Goal: Task Accomplishment & Management: Manage account settings

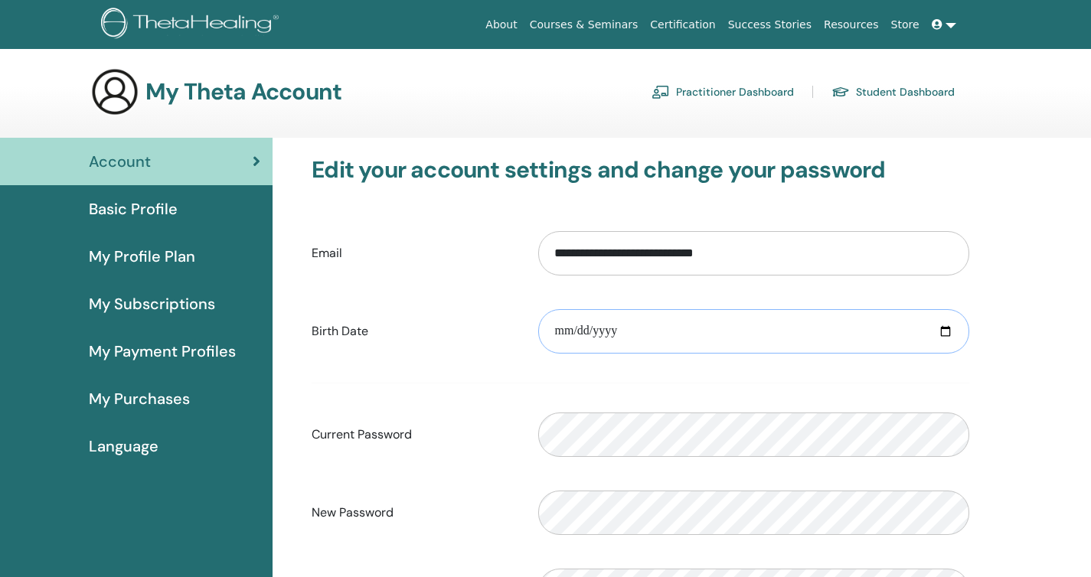
click at [553, 331] on input "date" at bounding box center [753, 331] width 431 height 44
type input "**********"
click at [1057, 375] on div "**********" at bounding box center [682, 500] width 818 height 725
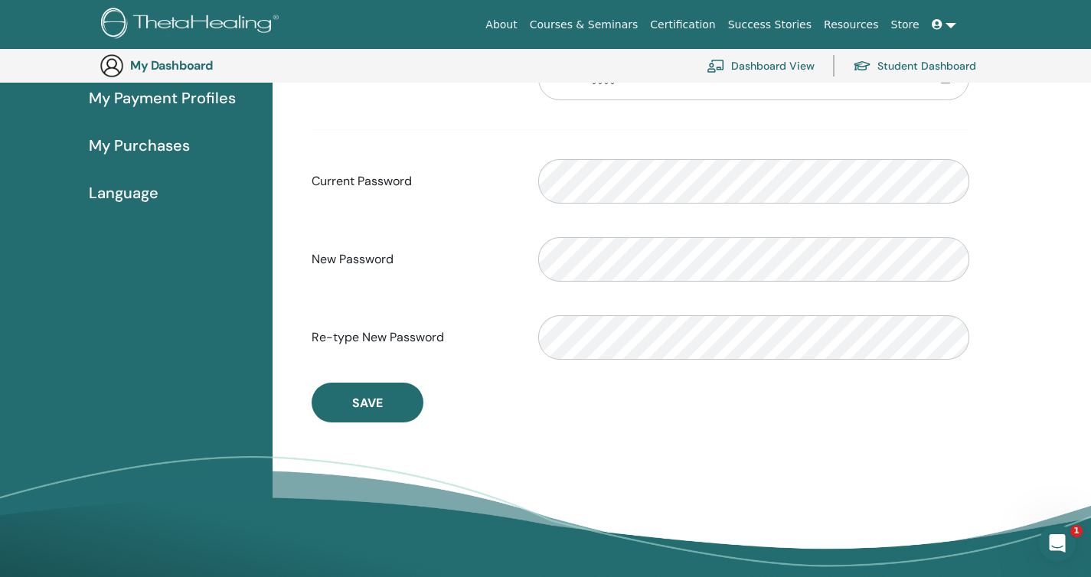
scroll to position [290, 0]
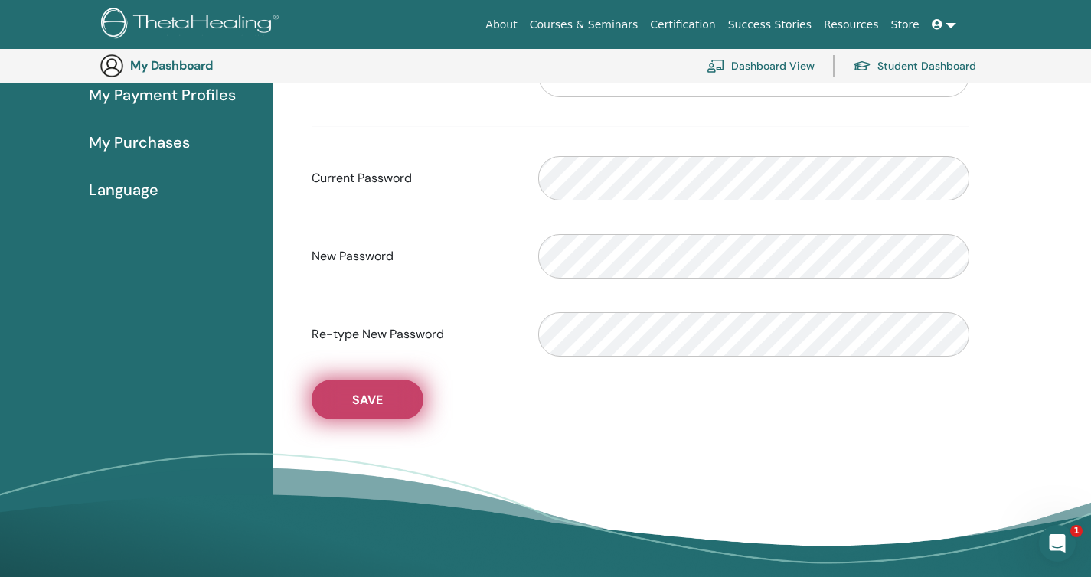
click at [362, 406] on span "Save" at bounding box center [367, 400] width 31 height 16
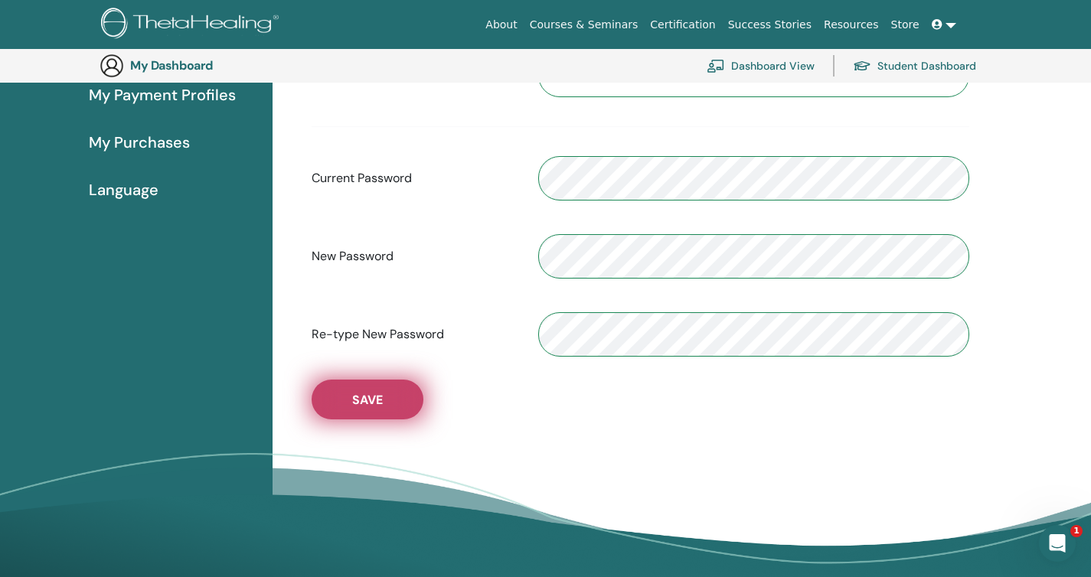
click at [362, 406] on span "Save" at bounding box center [367, 400] width 31 height 16
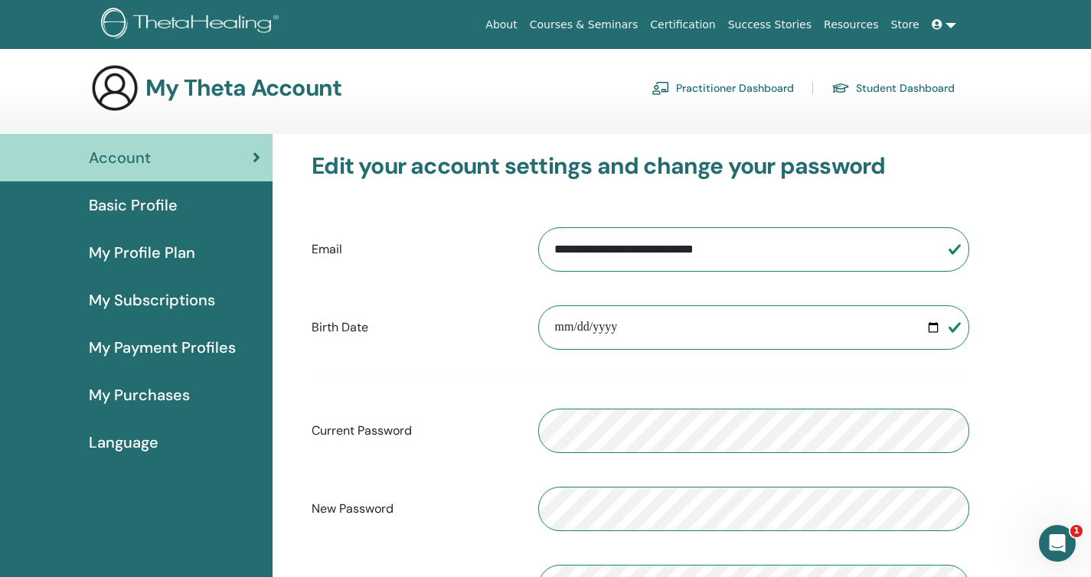
scroll to position [3, 0]
click at [168, 205] on span "Basic Profile" at bounding box center [133, 205] width 89 height 23
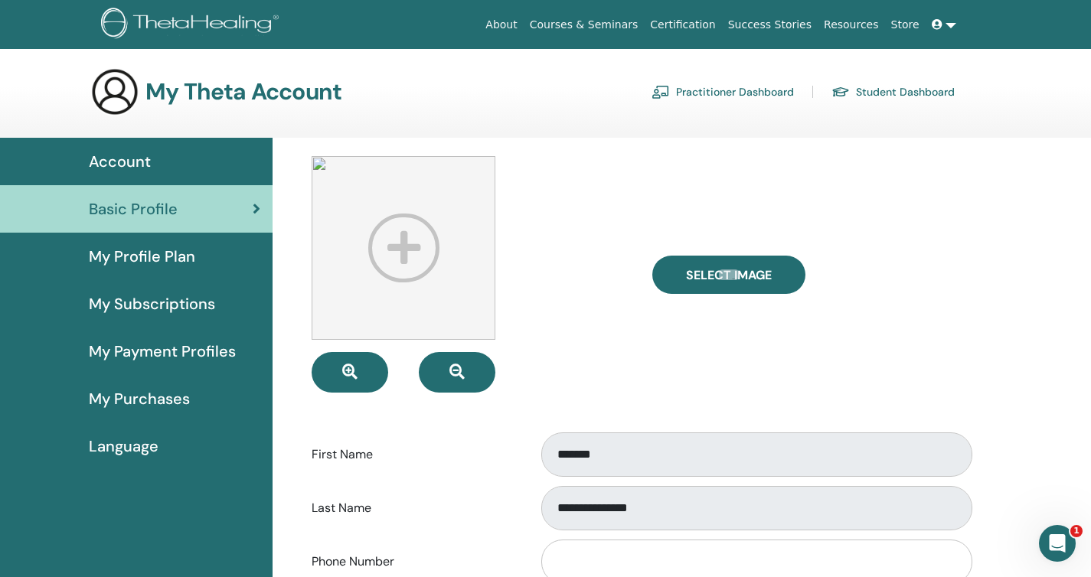
click at [139, 447] on span "Language" at bounding box center [124, 446] width 70 height 23
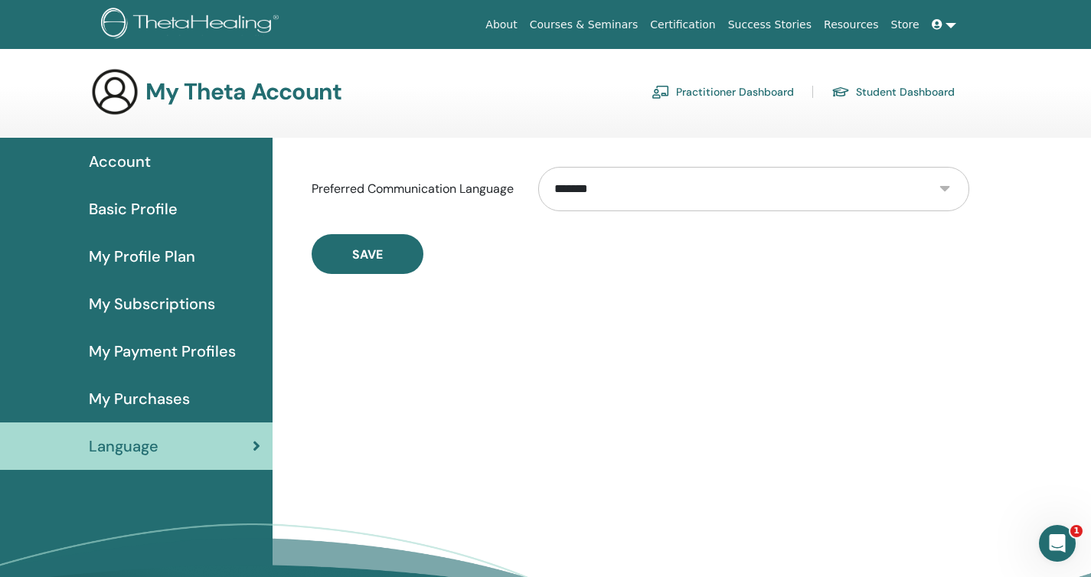
click at [622, 201] on select "**********" at bounding box center [753, 189] width 431 height 44
select select "***"
click at [538, 167] on select "**********" at bounding box center [753, 189] width 431 height 44
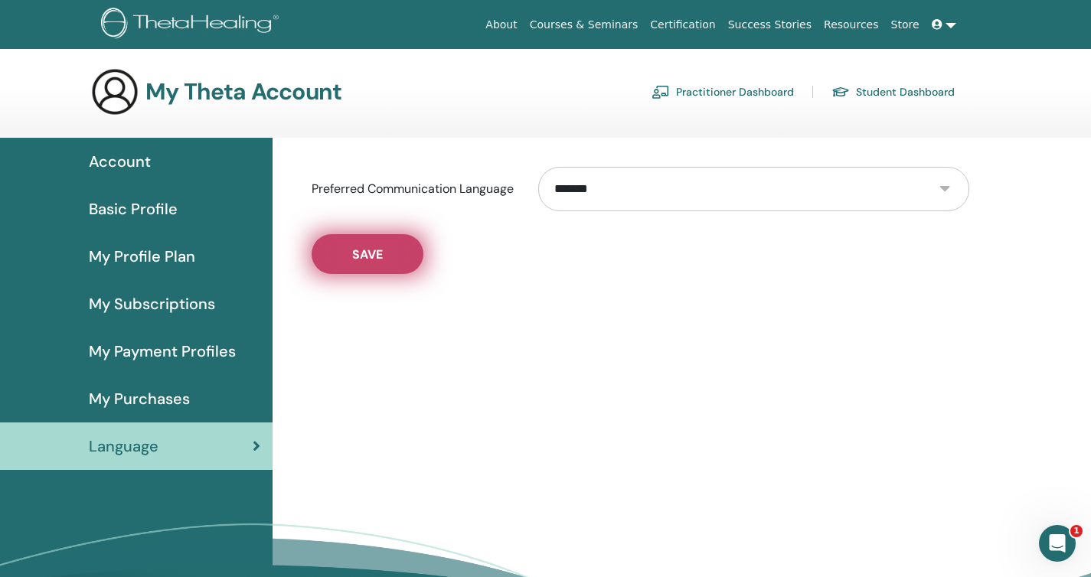
click at [350, 255] on button "Save" at bounding box center [368, 254] width 112 height 40
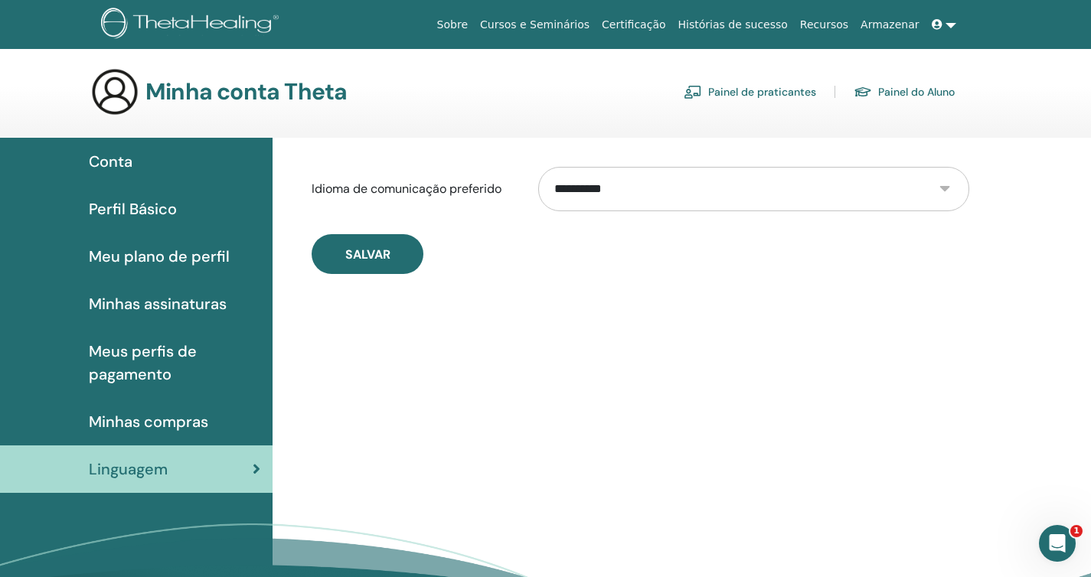
click at [168, 357] on span "Meus perfis de pagamento" at bounding box center [174, 363] width 171 height 46
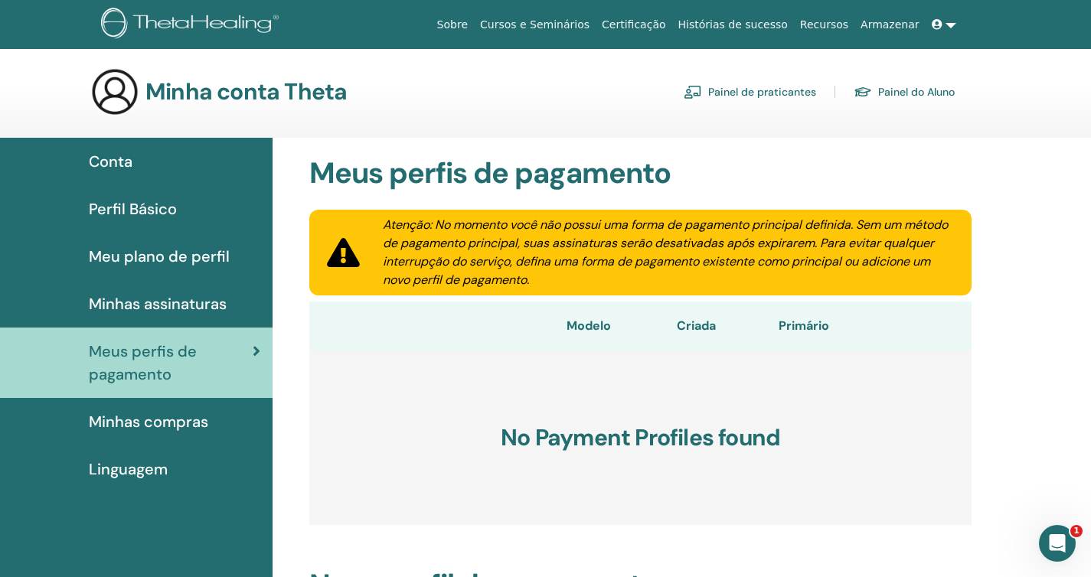
click at [189, 256] on span "Meu plano de perfil" at bounding box center [159, 256] width 141 height 23
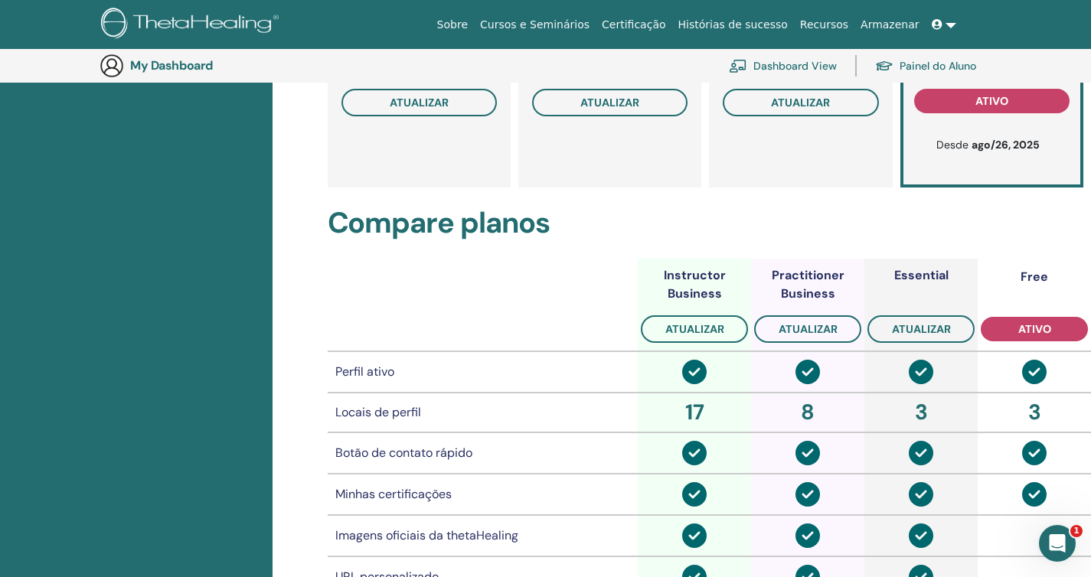
scroll to position [479, 0]
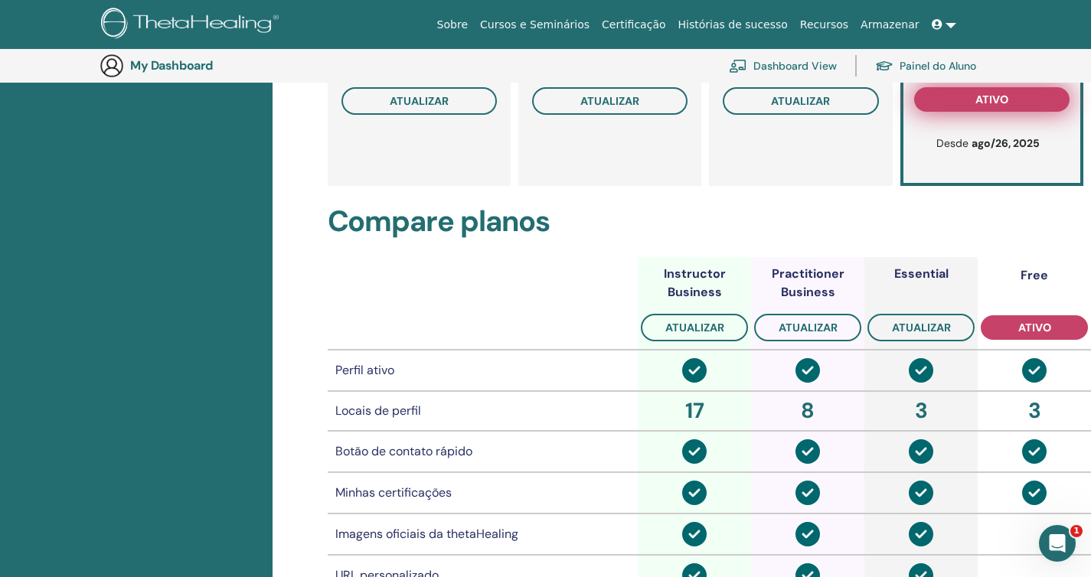
click at [961, 103] on button "ativo" at bounding box center [991, 99] width 155 height 24
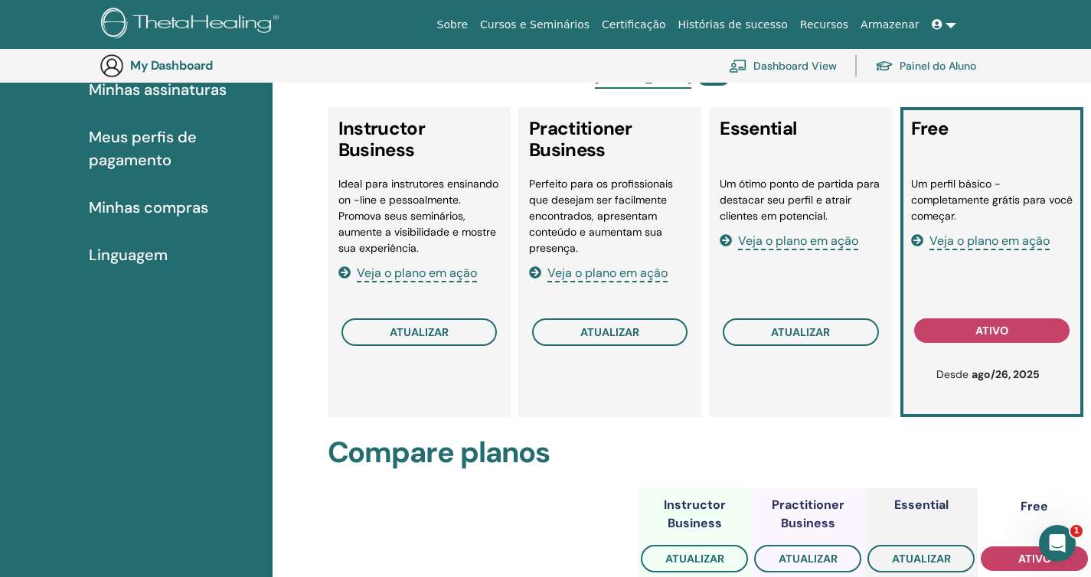
scroll to position [240, 0]
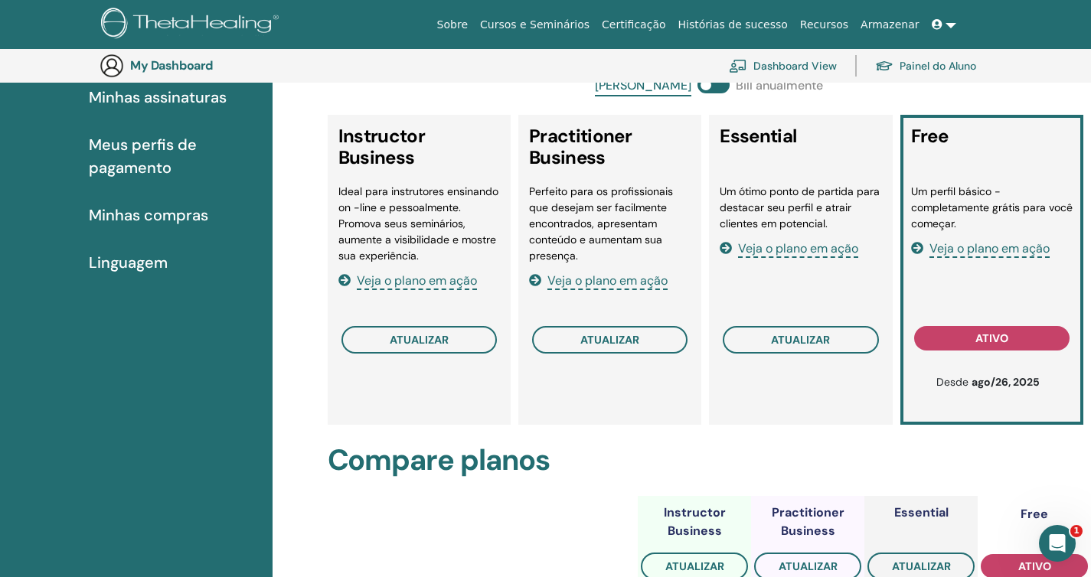
click at [984, 253] on span "Veja o plano em ação" at bounding box center [989, 249] width 120 height 18
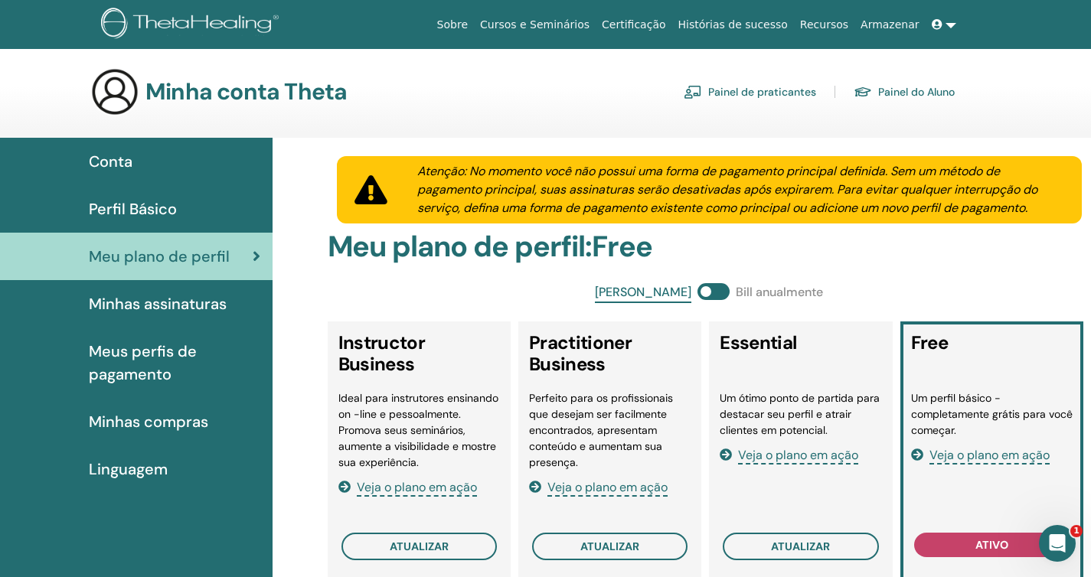
click at [135, 204] on span "Perfil Básico" at bounding box center [133, 208] width 88 height 23
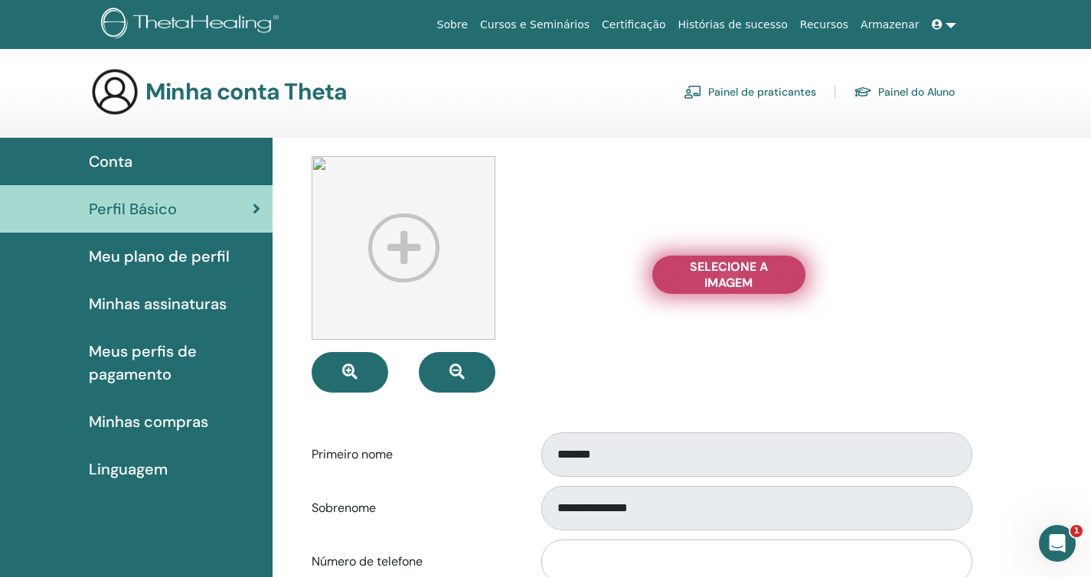
click at [741, 282] on span "Selecione a imagem" at bounding box center [728, 275] width 115 height 32
click at [739, 280] on input "Selecione a imagem" at bounding box center [729, 274] width 20 height 11
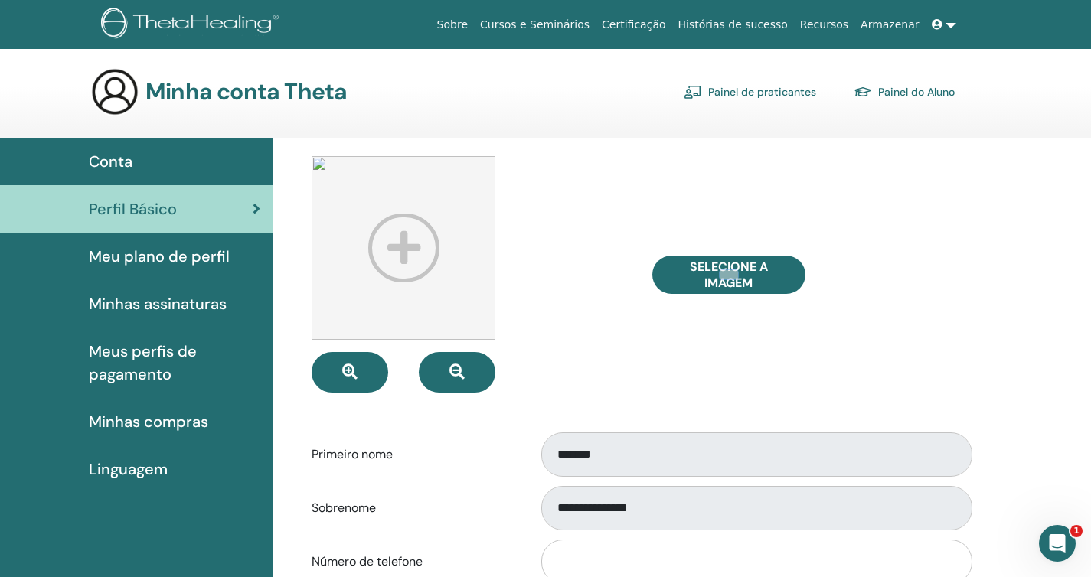
type input "**********"
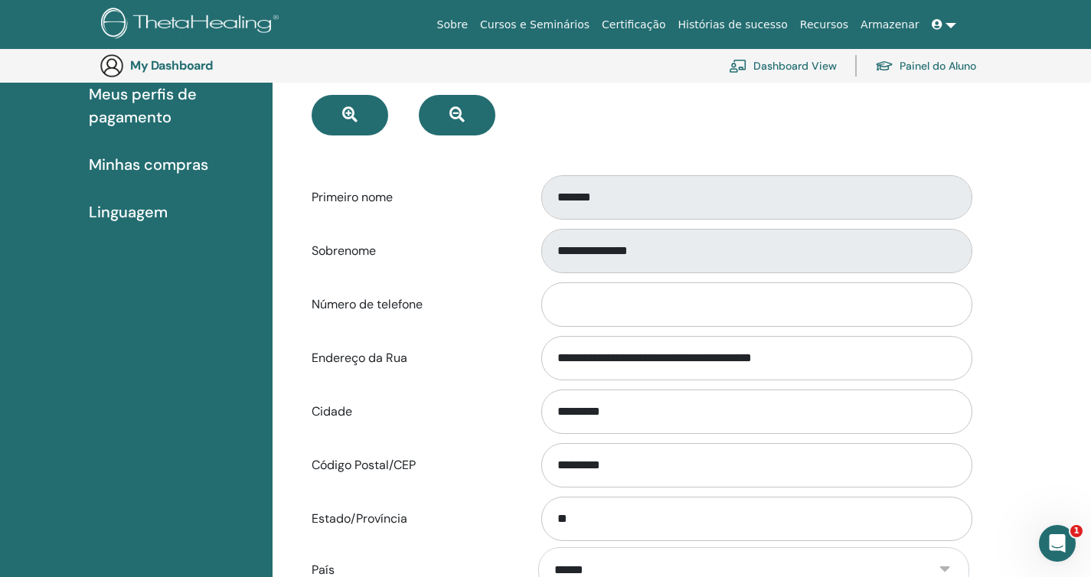
scroll to position [295, 0]
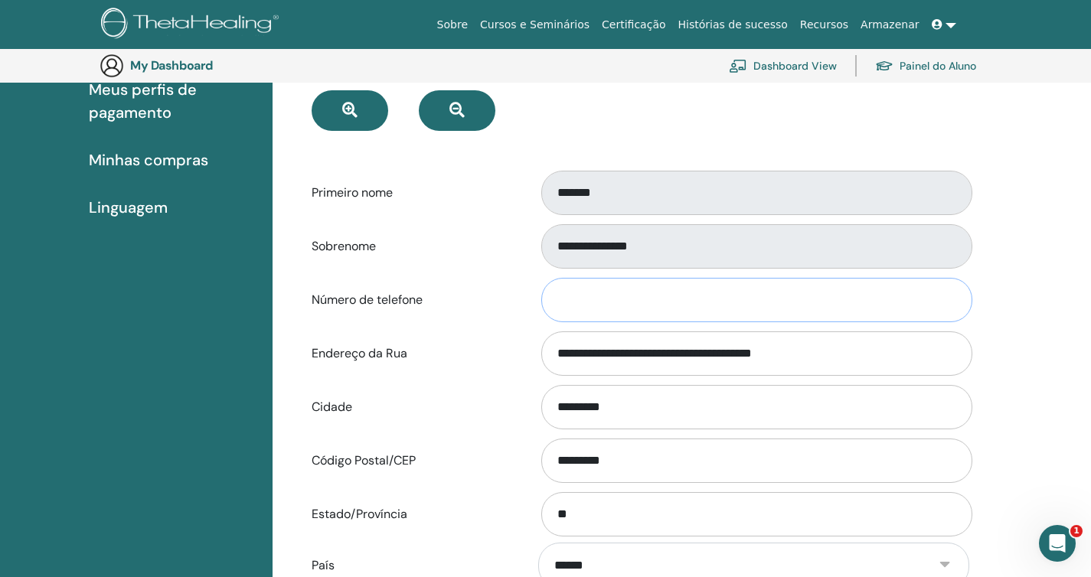
click at [573, 309] on input "Número de telefone" at bounding box center [756, 300] width 431 height 44
type input "**********"
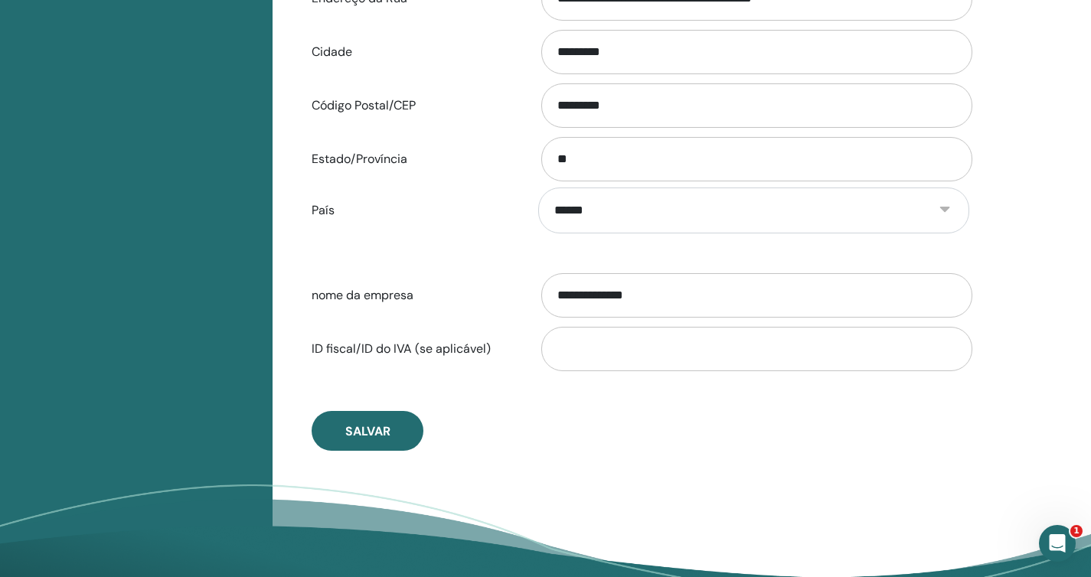
scroll to position [647, 0]
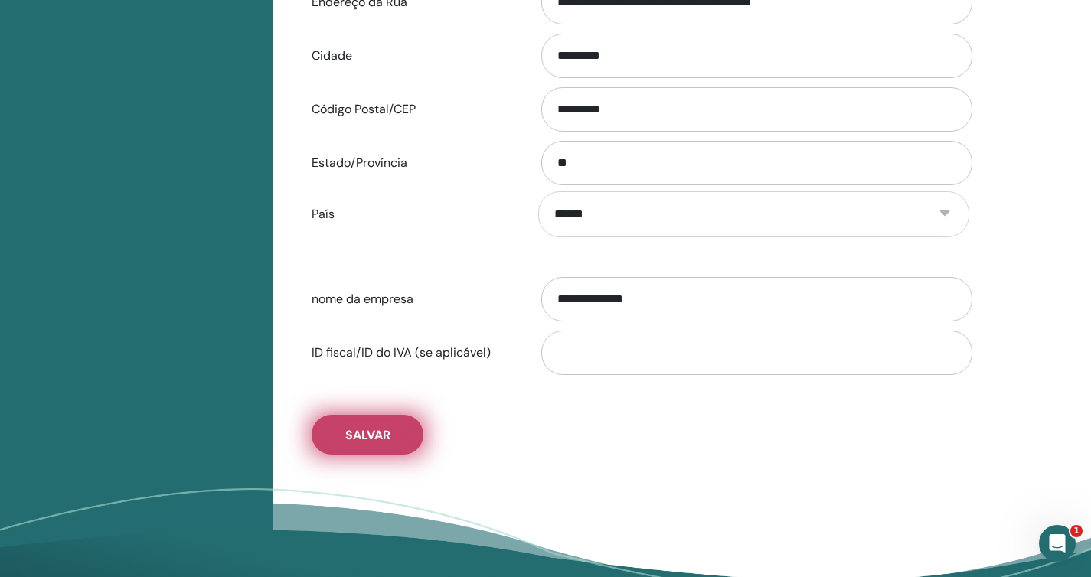
click at [384, 439] on span "Salvar" at bounding box center [367, 435] width 45 height 16
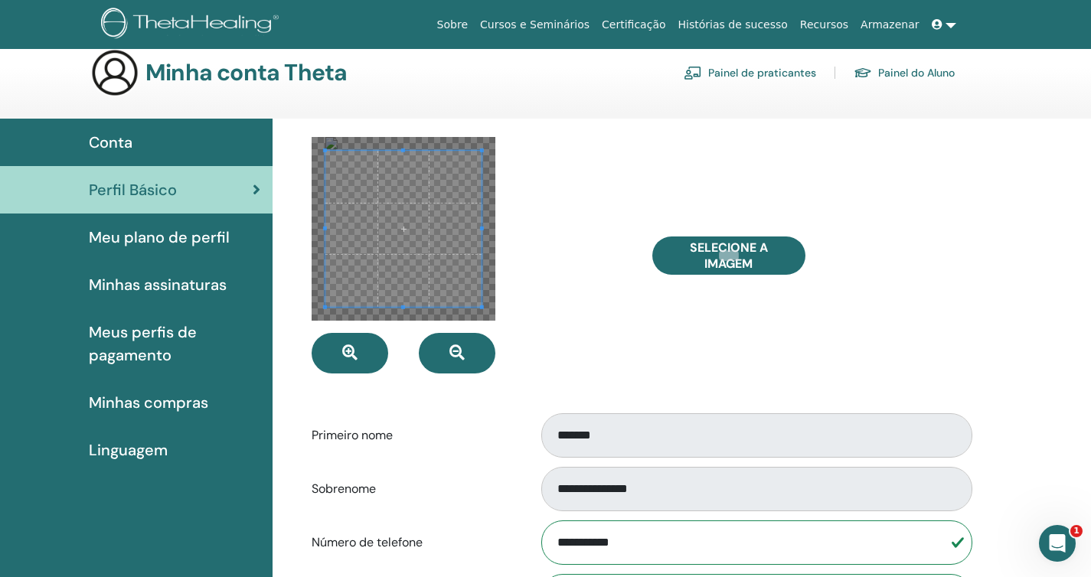
scroll to position [0, 0]
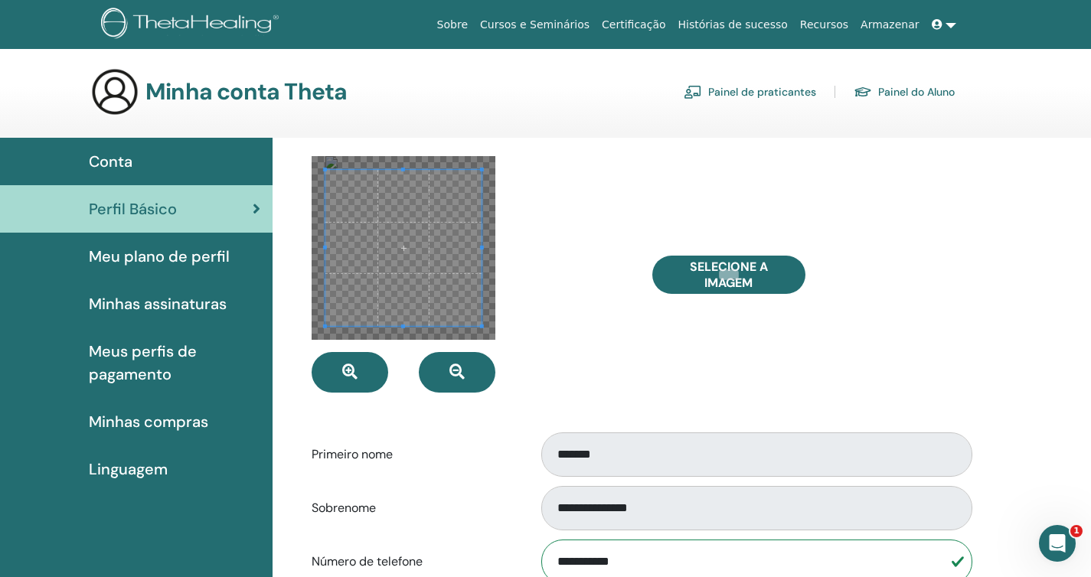
click at [111, 162] on span "Conta" at bounding box center [111, 161] width 44 height 23
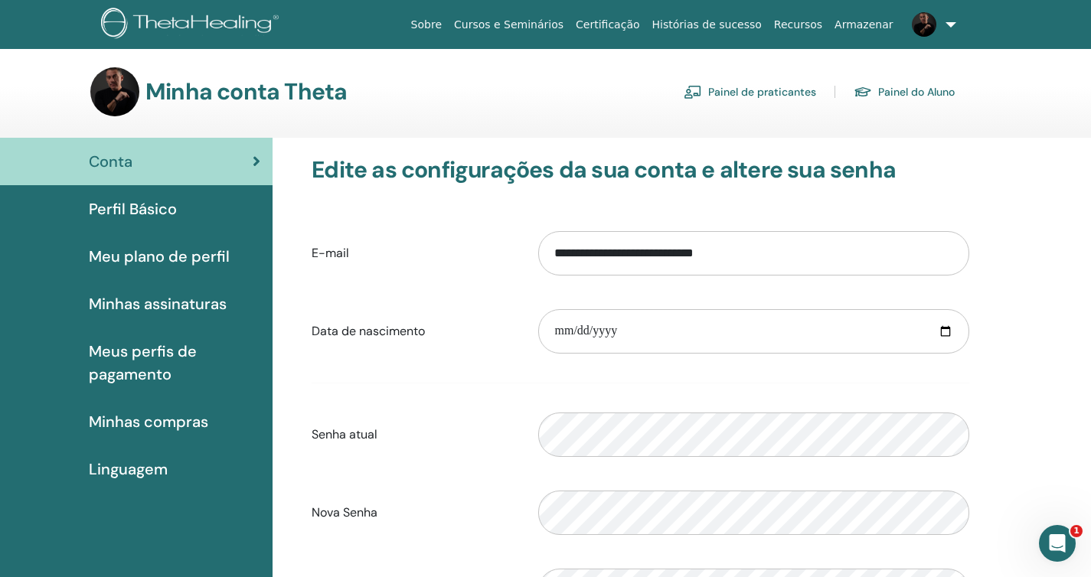
click at [133, 217] on span "Perfil Básico" at bounding box center [133, 208] width 88 height 23
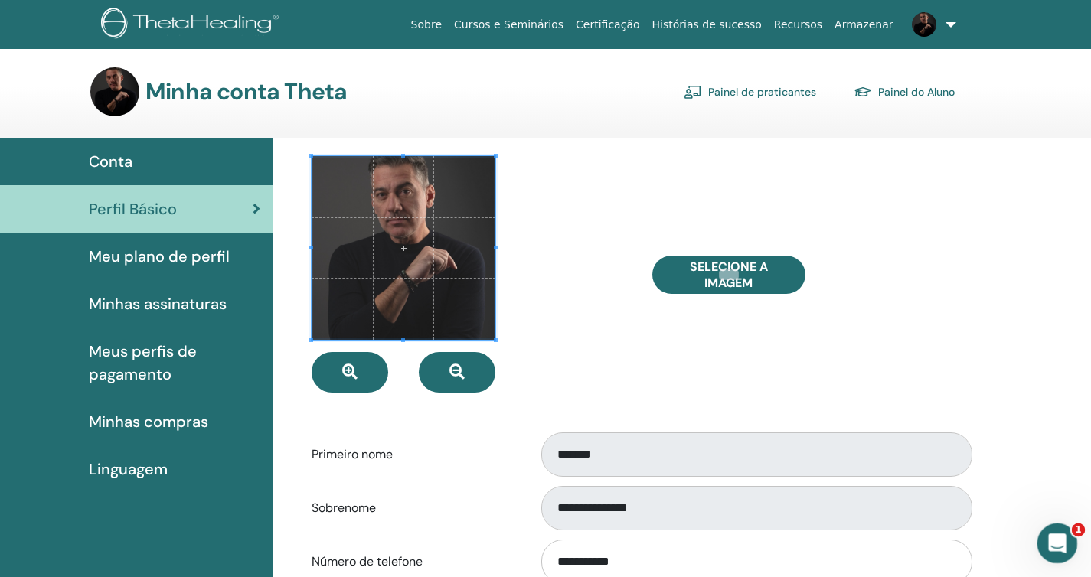
click at [1056, 538] on icon "Abertura do Messenger da Intercom" at bounding box center [1055, 541] width 11 height 12
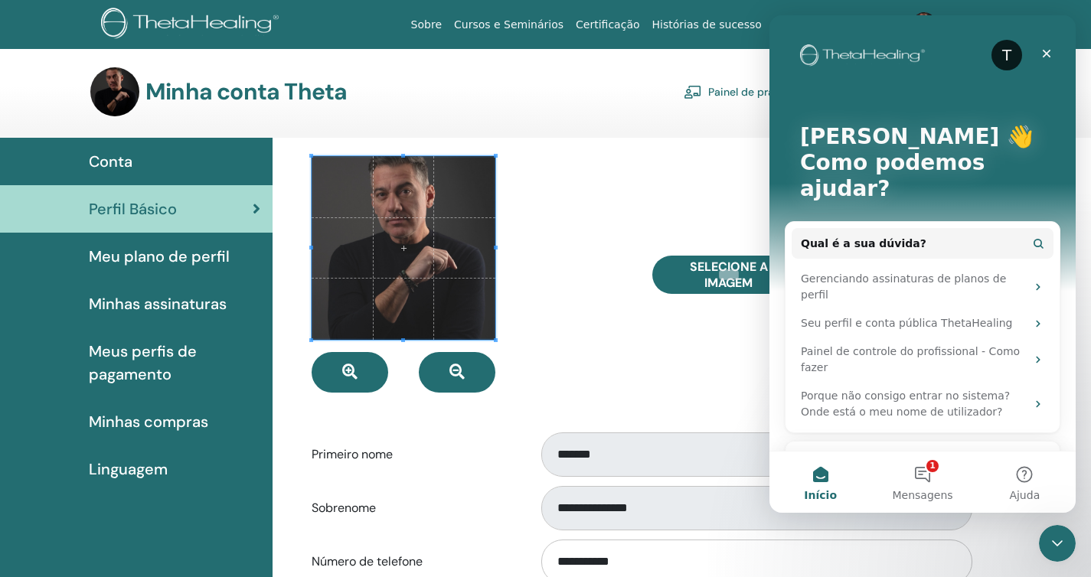
click at [912, 454] on div "Faça uma pergunta" at bounding box center [901, 462] width 201 height 16
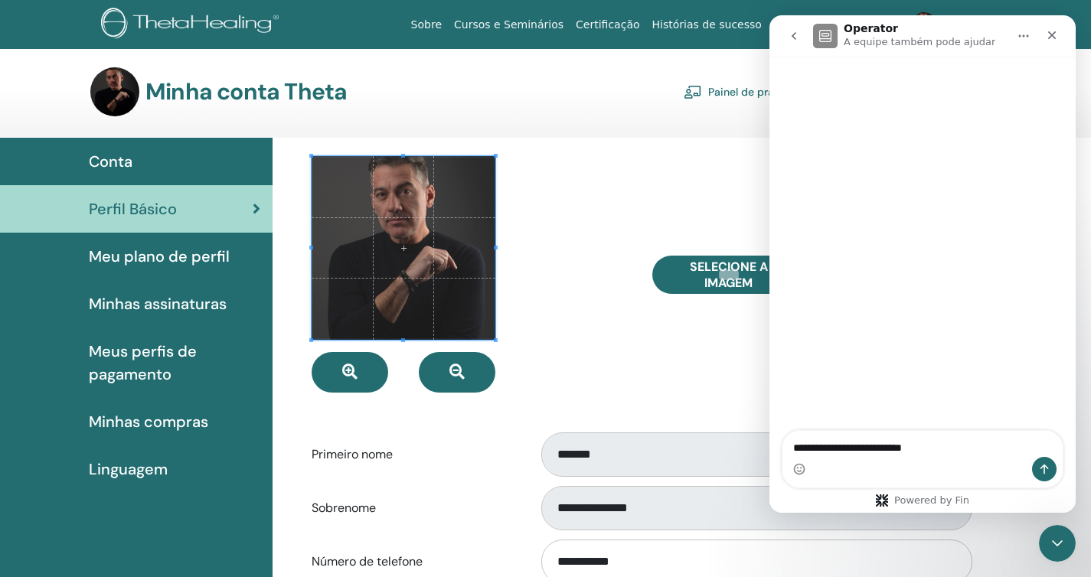
type textarea "**********"
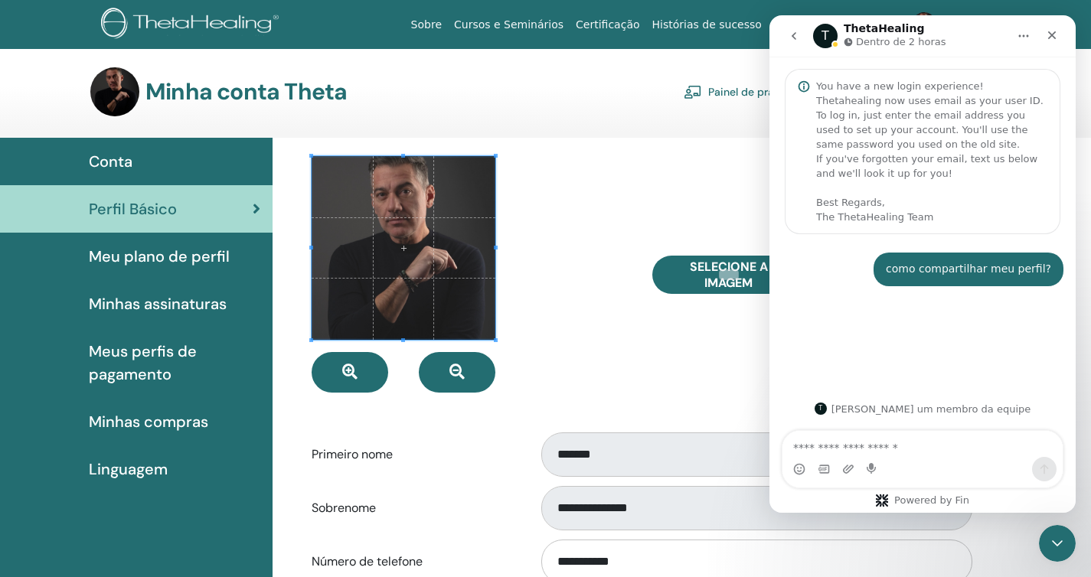
click at [658, 346] on div "Selecione a imagem" at bounding box center [811, 274] width 340 height 237
click at [741, 93] on link "Painel de praticantes" at bounding box center [750, 92] width 132 height 24
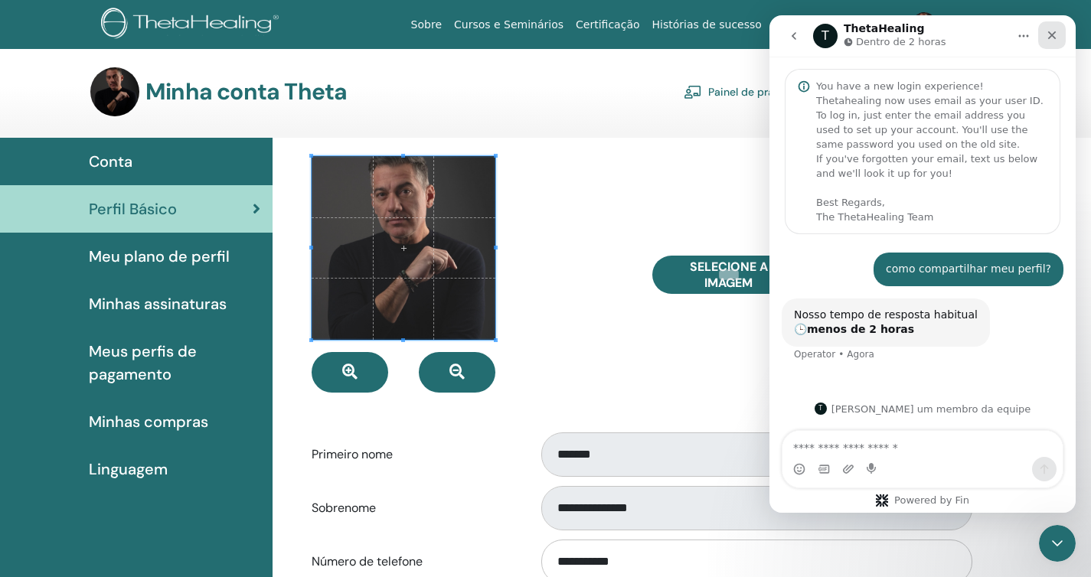
click at [1052, 36] on icon "Fechar" at bounding box center [1052, 35] width 8 height 8
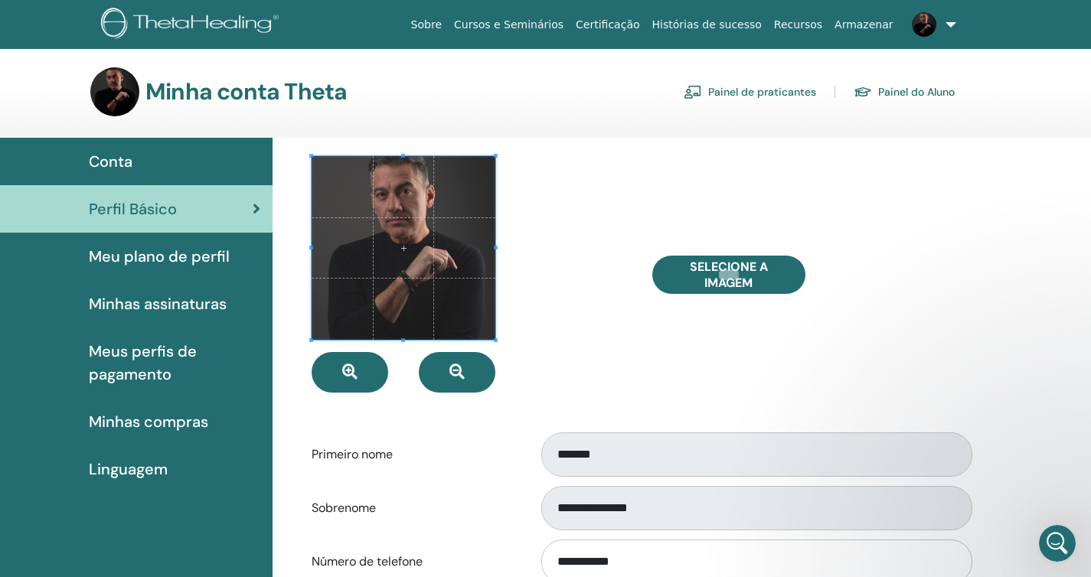
click at [948, 33] on link at bounding box center [930, 24] width 63 height 49
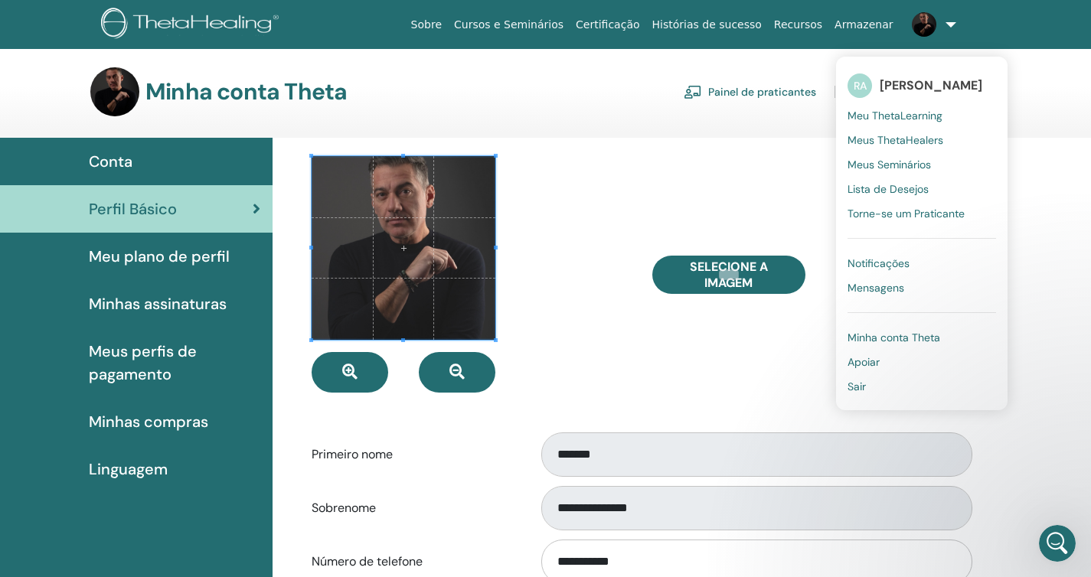
click at [928, 118] on span "Meu ThetaLearning" at bounding box center [894, 116] width 95 height 14
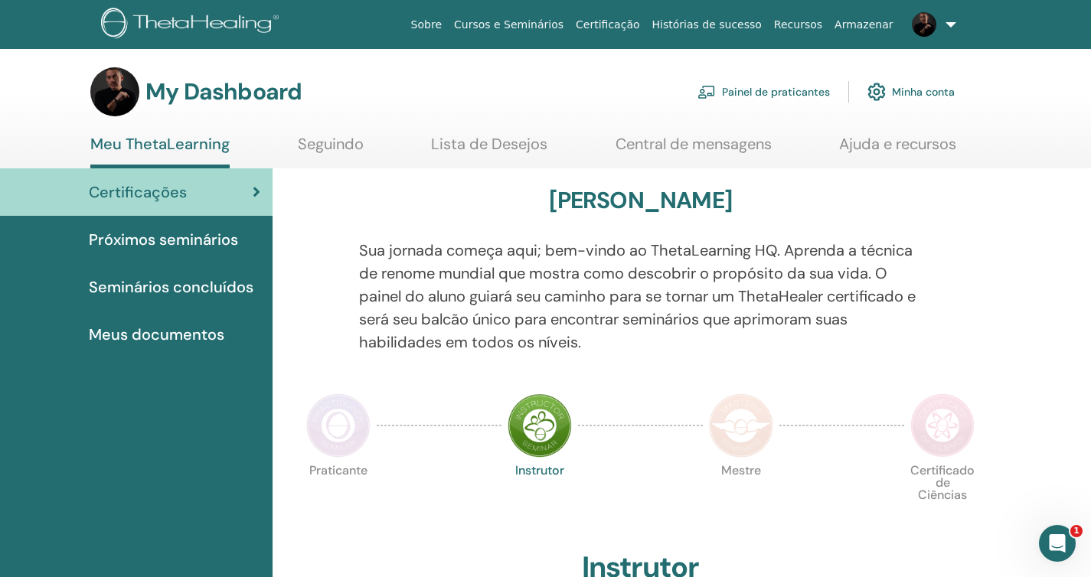
click at [197, 188] on div "Certificações" at bounding box center [136, 192] width 248 height 23
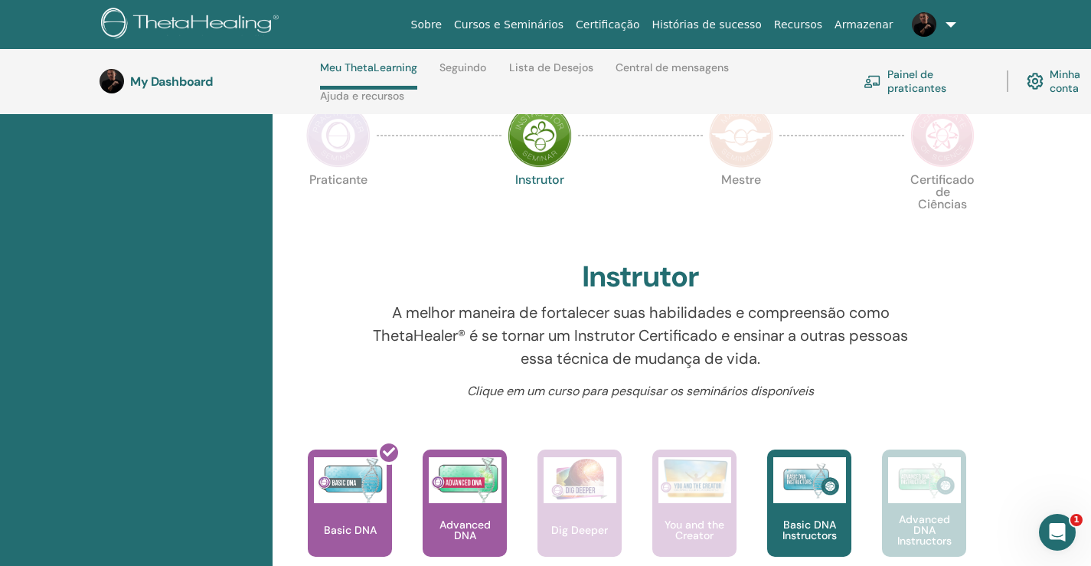
scroll to position [461, 0]
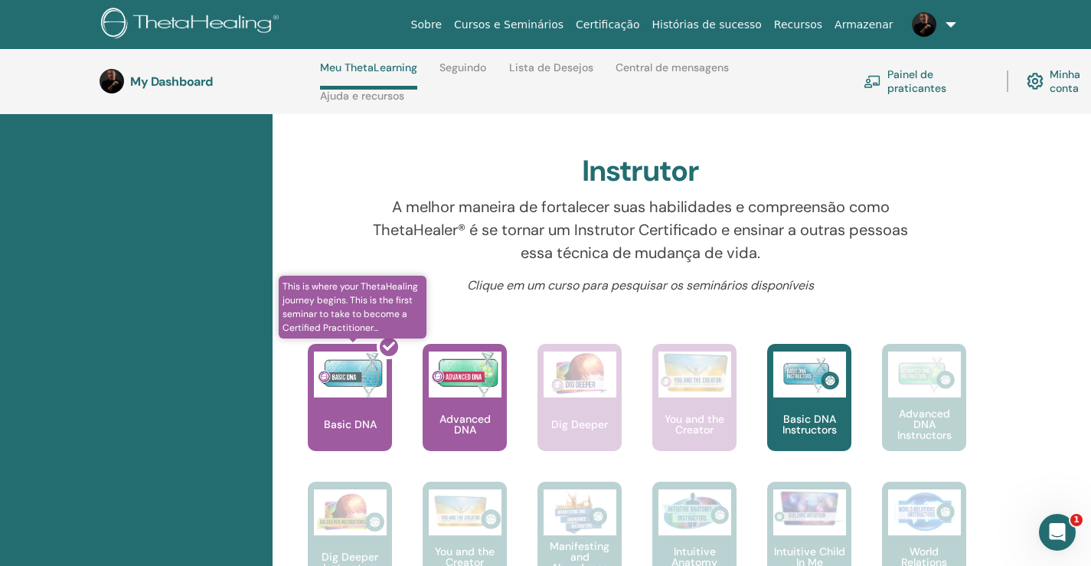
click at [371, 393] on div at bounding box center [359, 404] width 84 height 138
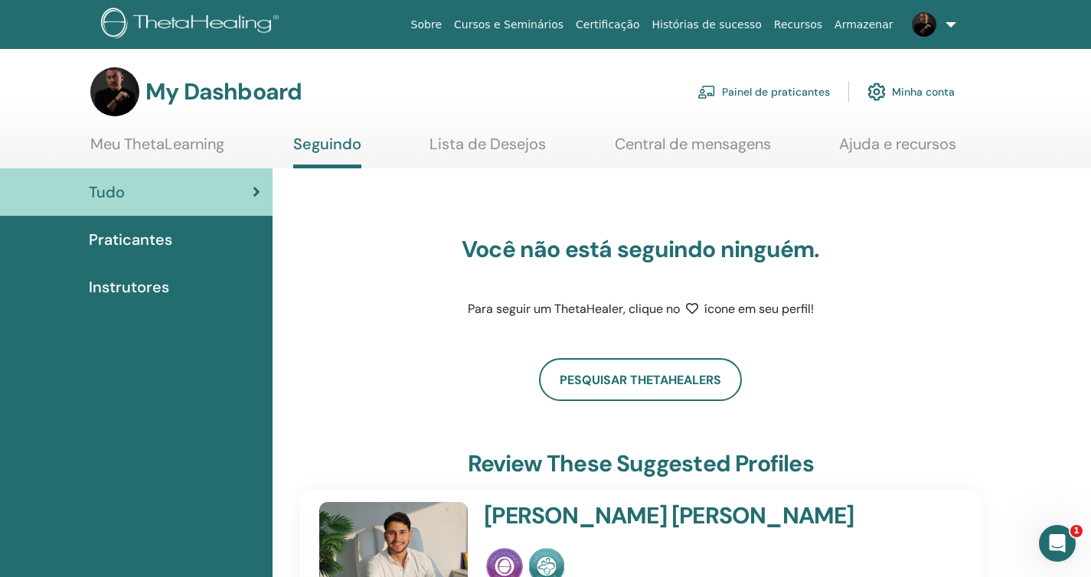
click at [163, 240] on span "Praticantes" at bounding box center [130, 239] width 83 height 23
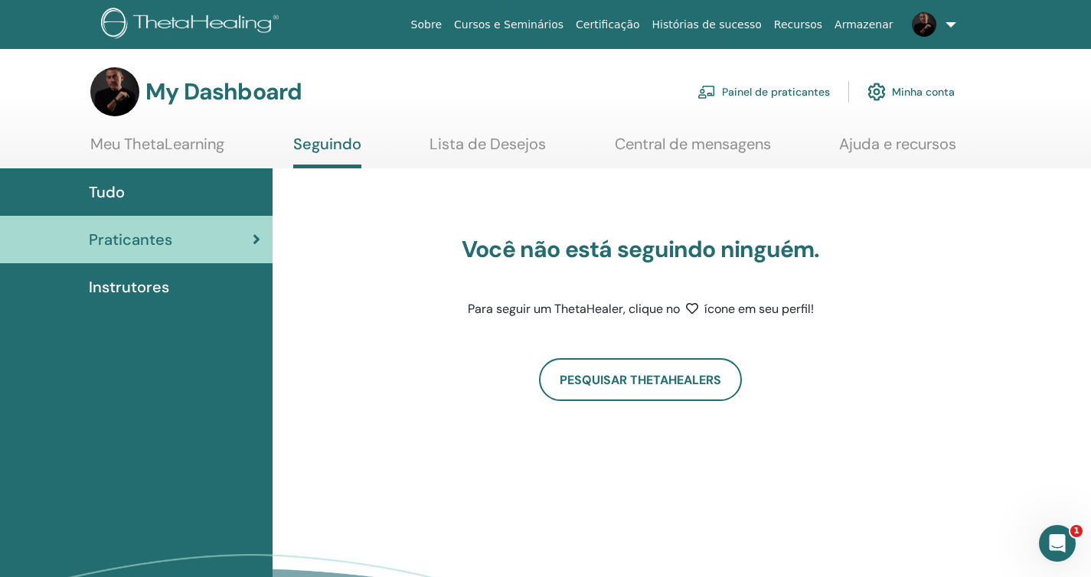
click at [154, 280] on span "Instrutores" at bounding box center [129, 287] width 80 height 23
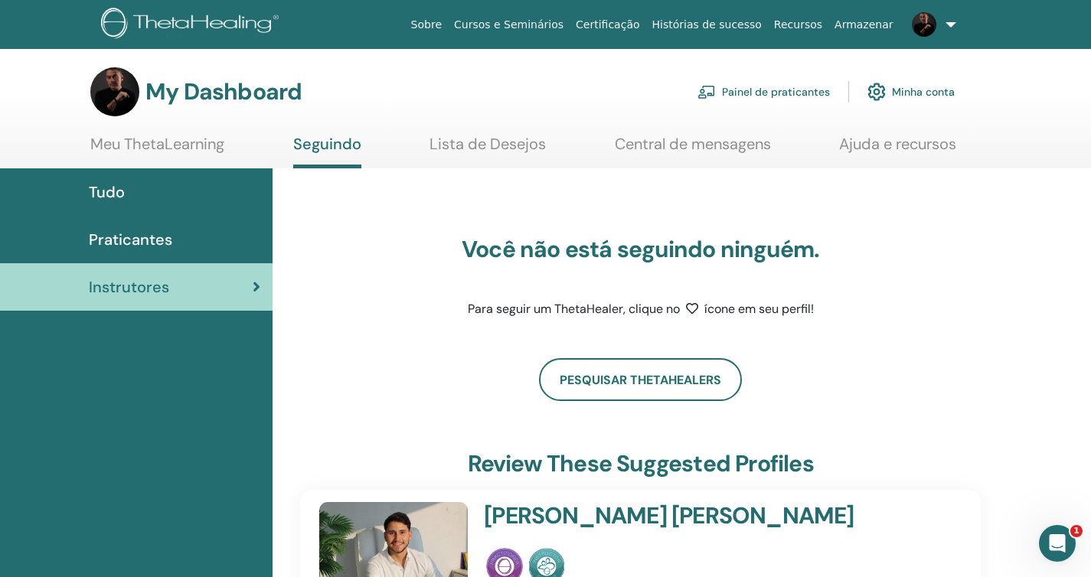
click at [141, 145] on link "Meu ThetaLearning" at bounding box center [157, 150] width 134 height 30
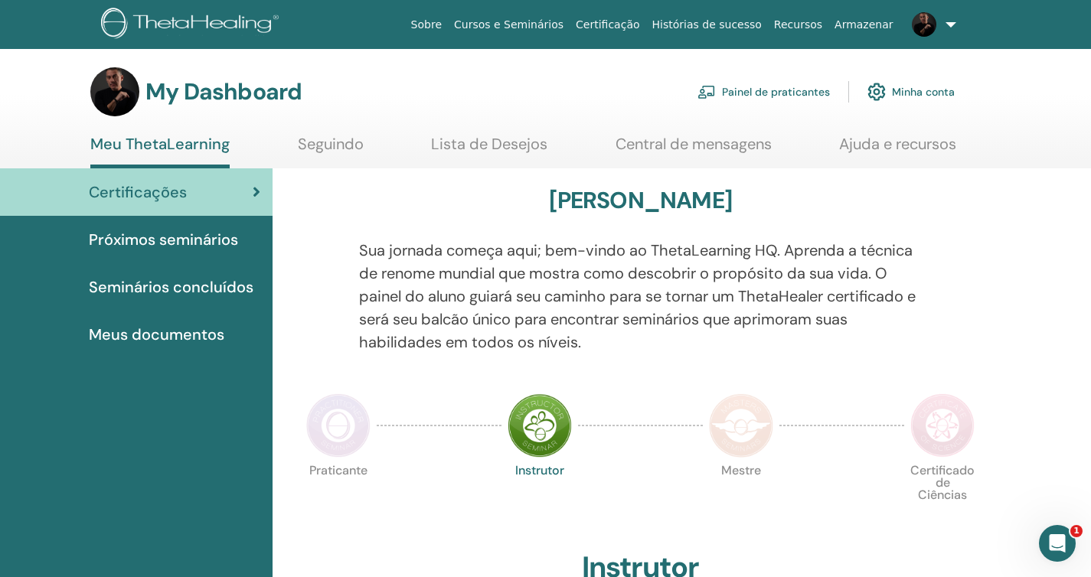
click at [953, 28] on link at bounding box center [930, 24] width 63 height 49
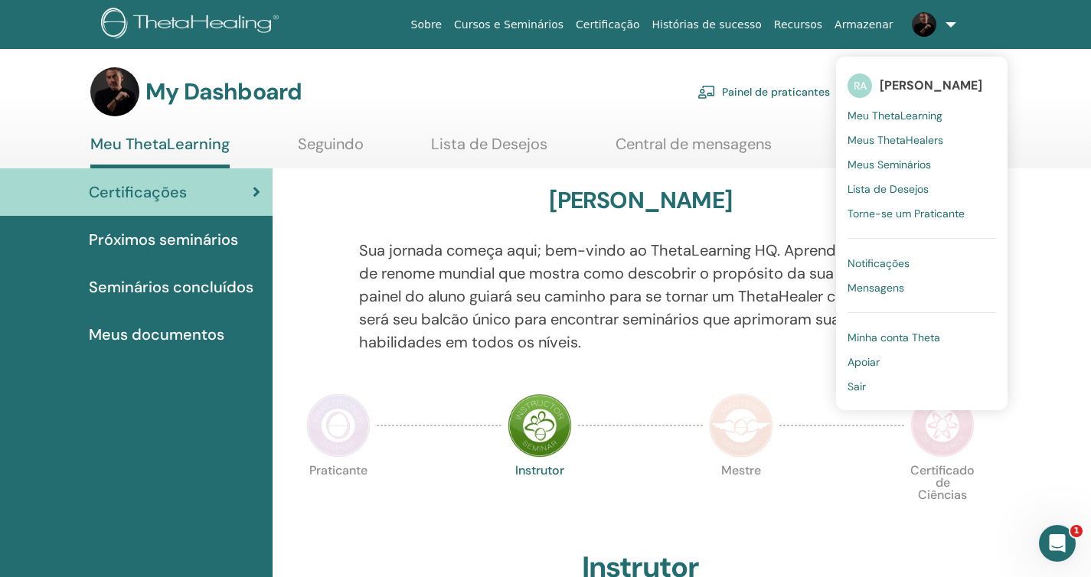
click at [892, 338] on span "Minha conta Theta" at bounding box center [893, 338] width 93 height 14
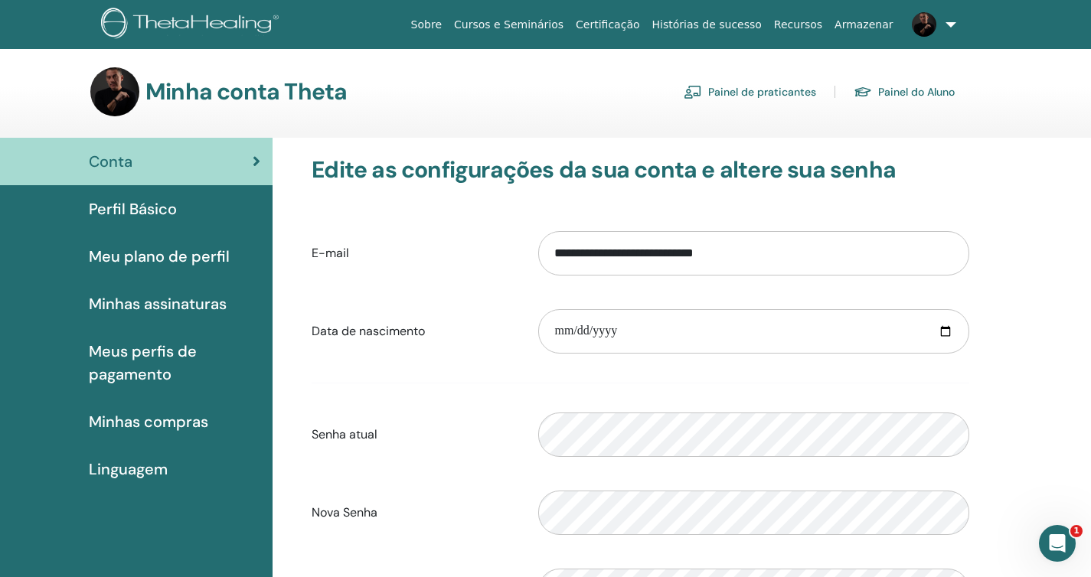
click at [909, 91] on link "Painel do Aluno" at bounding box center [904, 92] width 101 height 24
click at [145, 212] on span "Perfil Básico" at bounding box center [133, 208] width 88 height 23
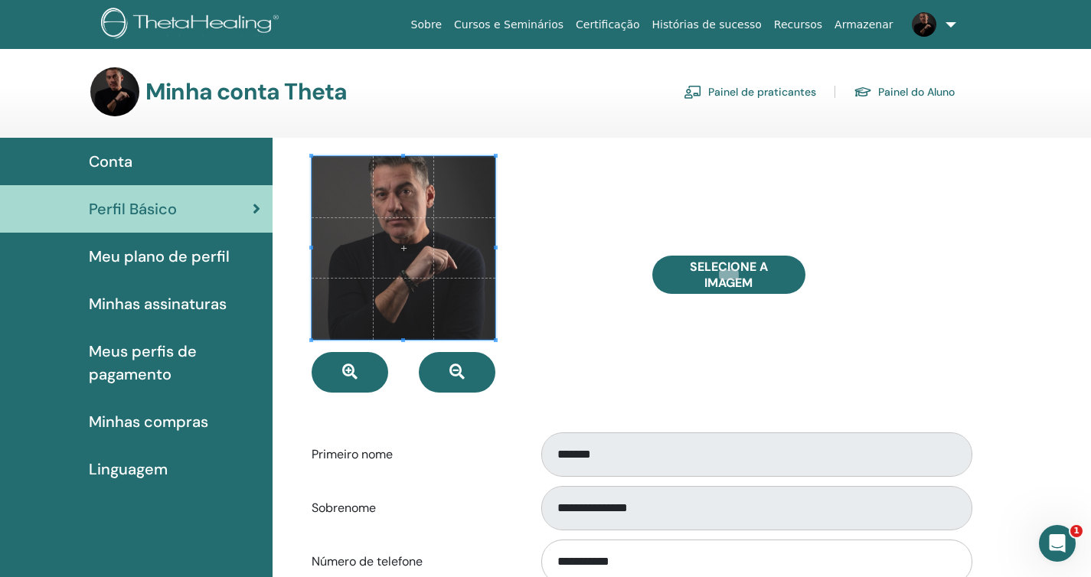
click at [813, 24] on link "Recursos" at bounding box center [798, 25] width 60 height 28
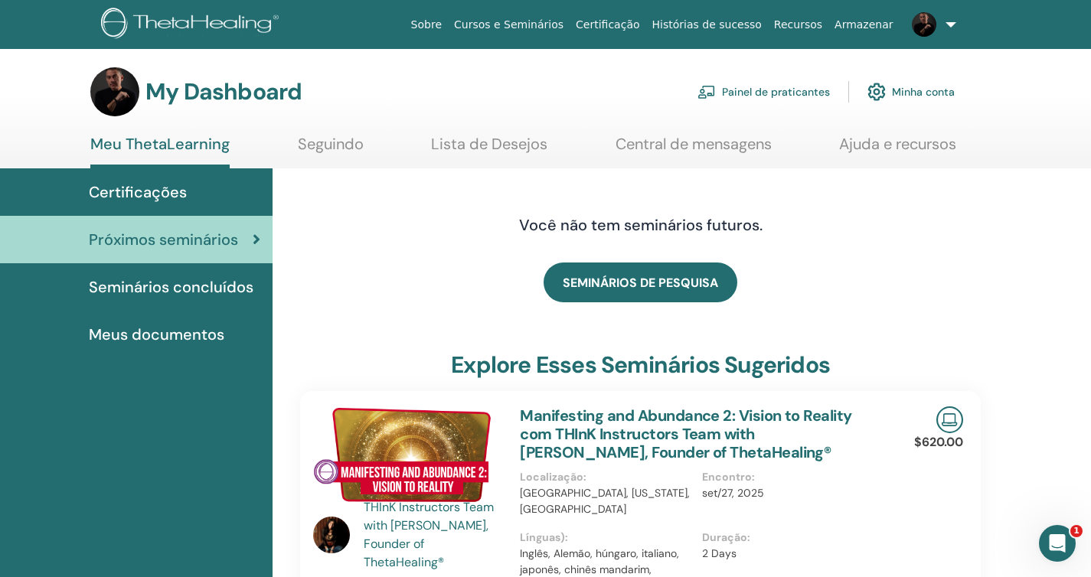
click at [146, 341] on span "Meus documentos" at bounding box center [156, 334] width 135 height 23
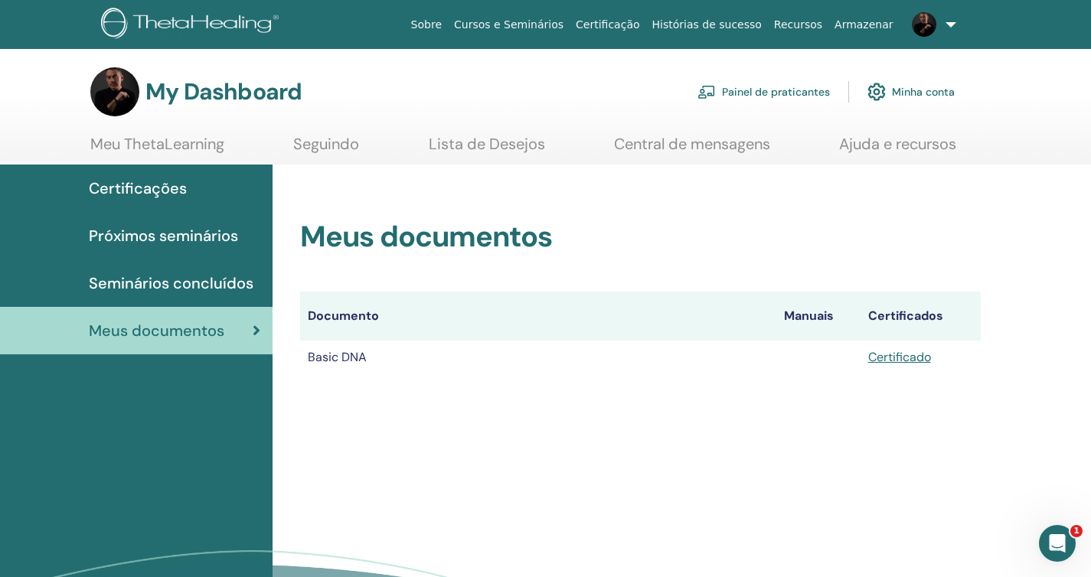
click at [149, 190] on span "Certificações" at bounding box center [138, 188] width 98 height 23
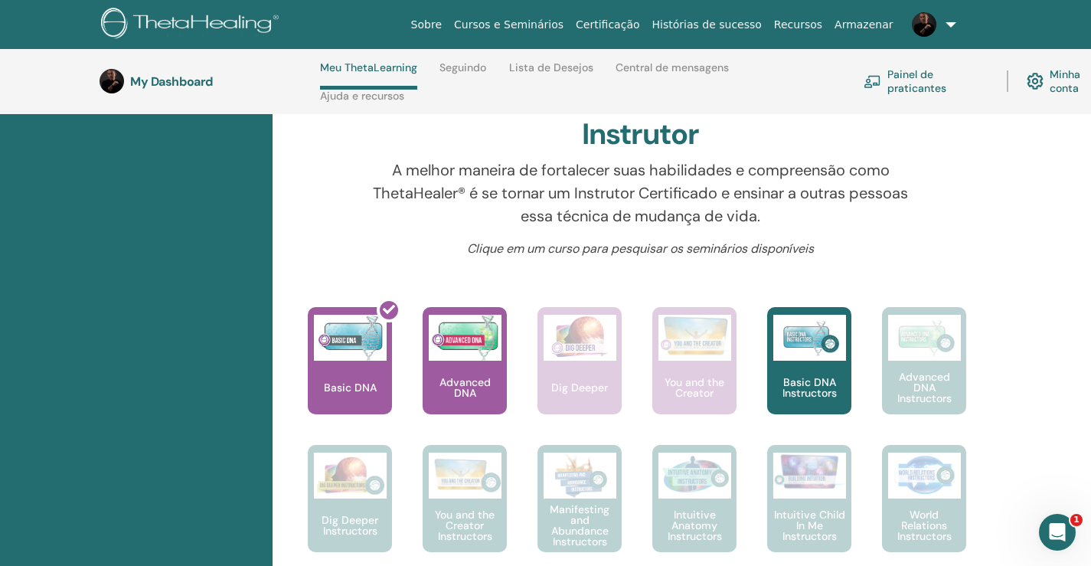
scroll to position [499, 0]
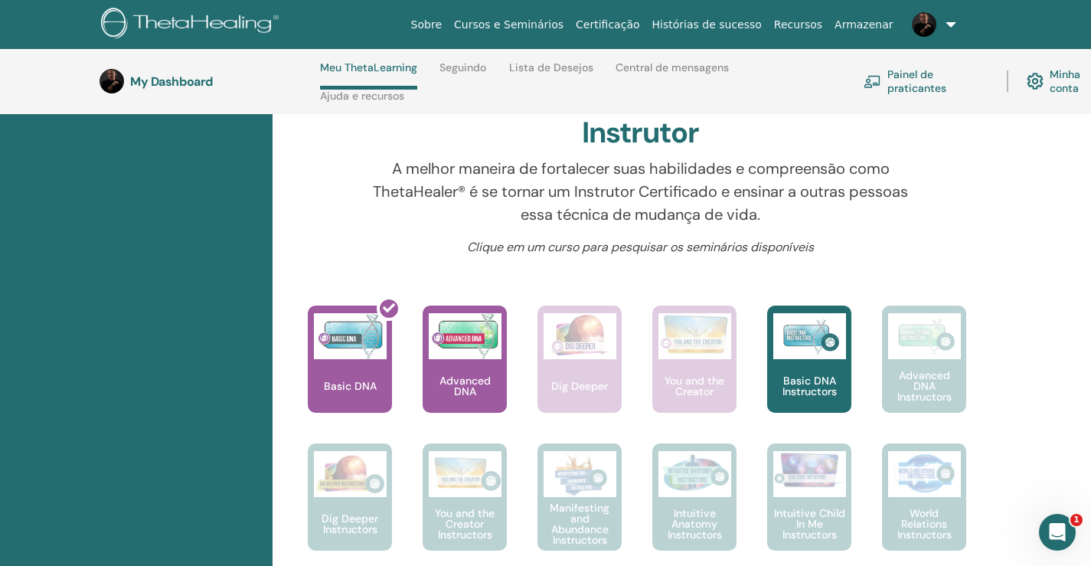
click at [161, 90] on div "My Dashboard Meu ThetaLearning Seguindo Lista de Desejos Central de mensagens A…" at bounding box center [557, 81] width 915 height 65
click at [162, 86] on h3 "My Dashboard" at bounding box center [206, 81] width 153 height 15
click at [112, 77] on img at bounding box center [112, 81] width 24 height 24
click at [951, 21] on link at bounding box center [930, 24] width 63 height 49
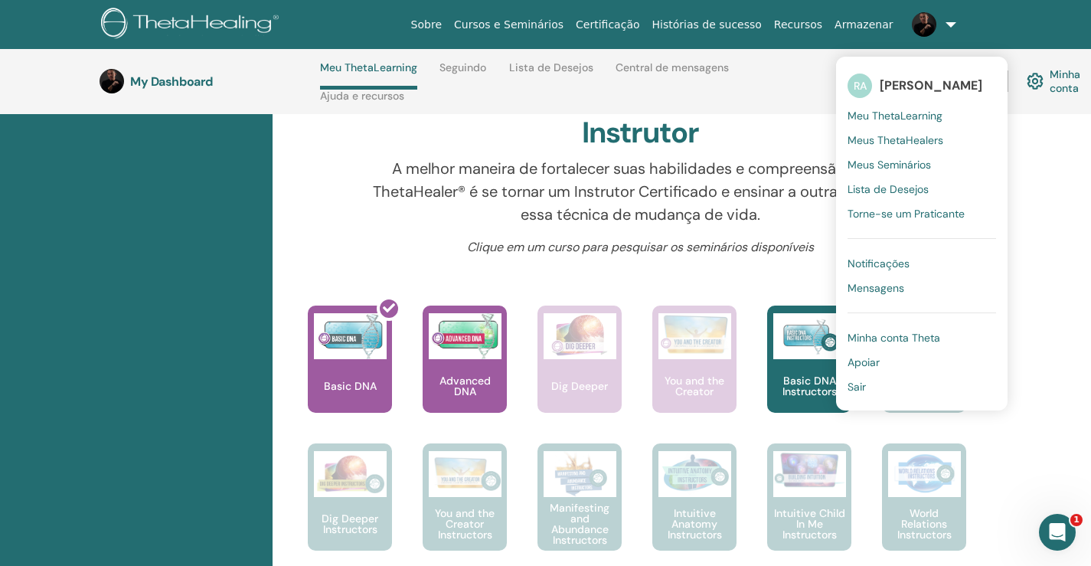
click at [928, 116] on span "Meu ThetaLearning" at bounding box center [894, 116] width 95 height 14
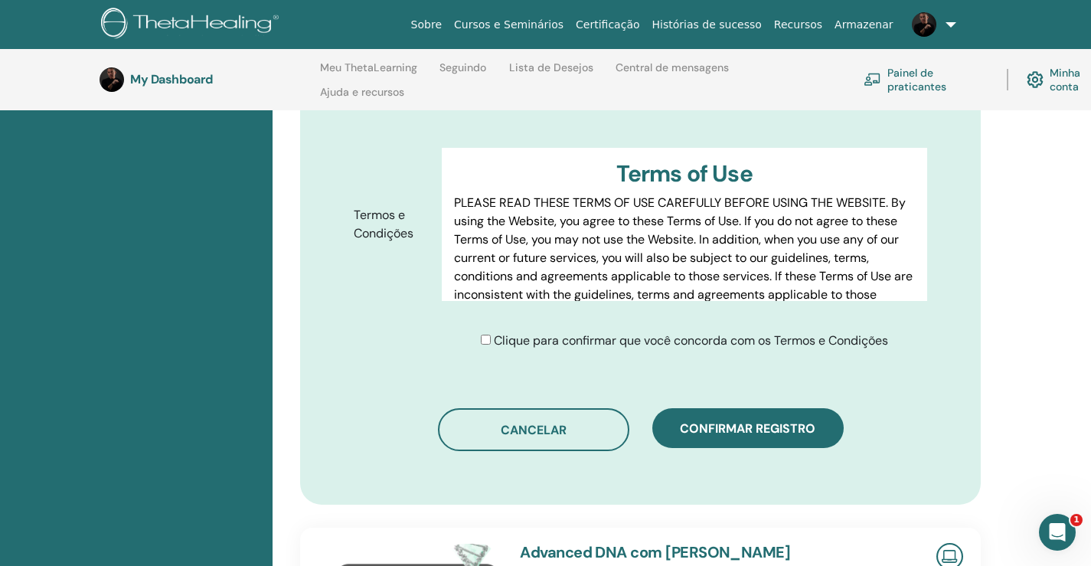
scroll to position [759, 0]
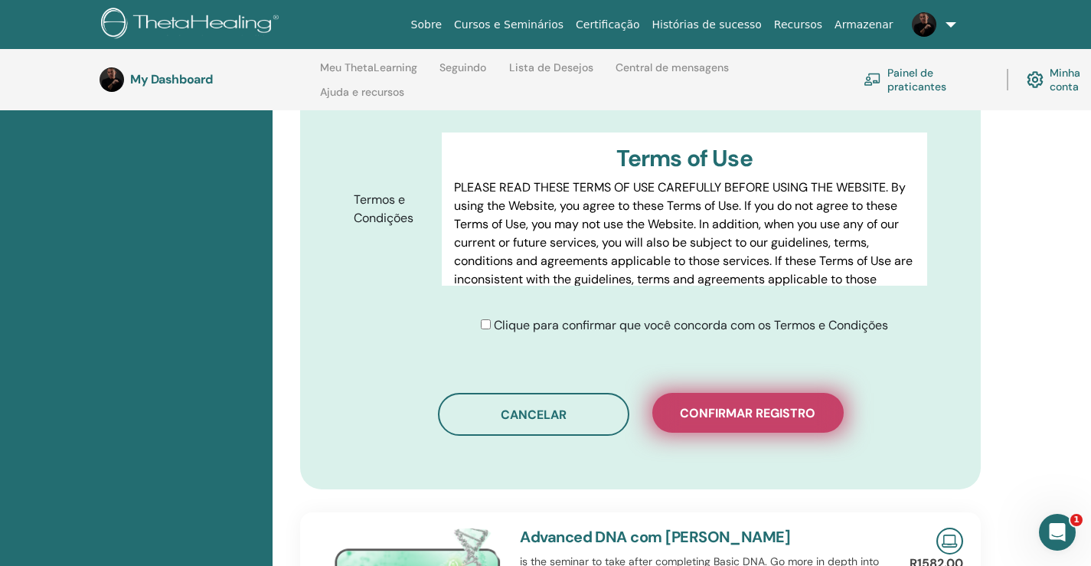
click at [761, 417] on span "Confirmar registro" at bounding box center [747, 413] width 135 height 16
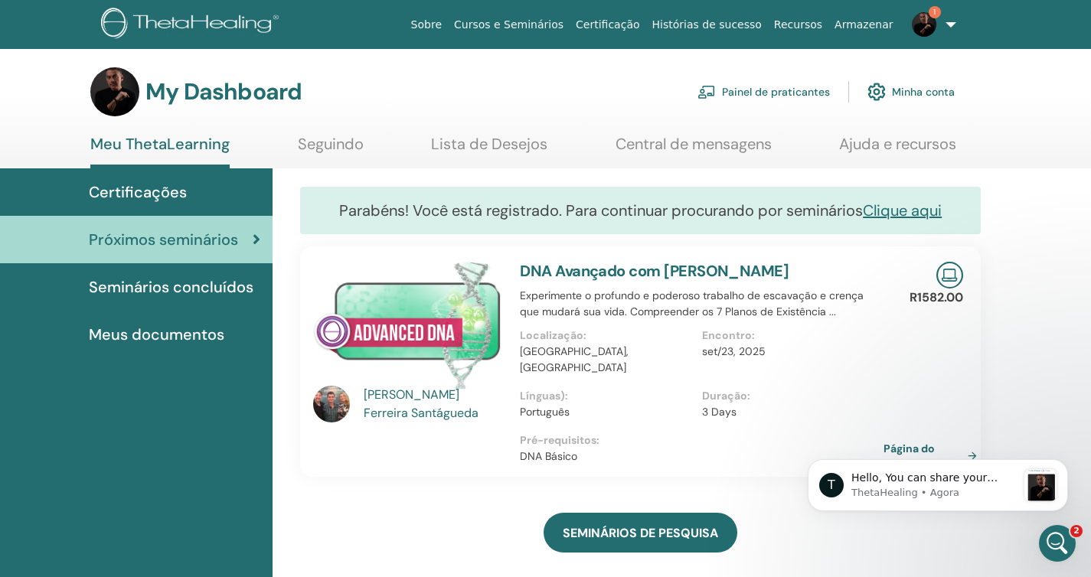
click at [152, 94] on h3 "My Dashboard" at bounding box center [223, 92] width 156 height 28
click at [113, 87] on img at bounding box center [114, 91] width 49 height 49
click at [951, 28] on link "1" at bounding box center [930, 24] width 63 height 49
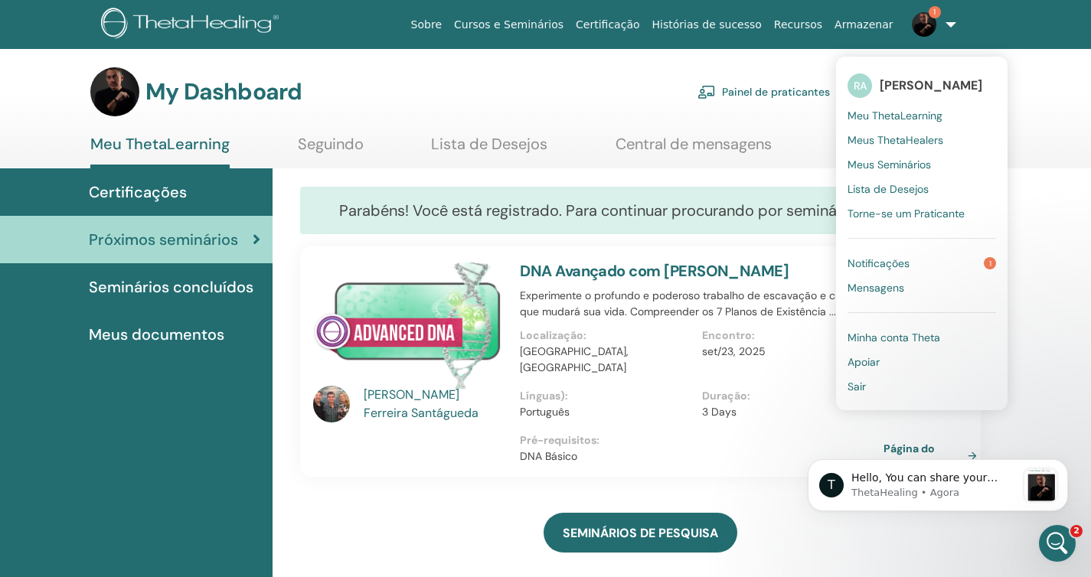
click at [952, 87] on span "[PERSON_NAME]" at bounding box center [931, 85] width 103 height 16
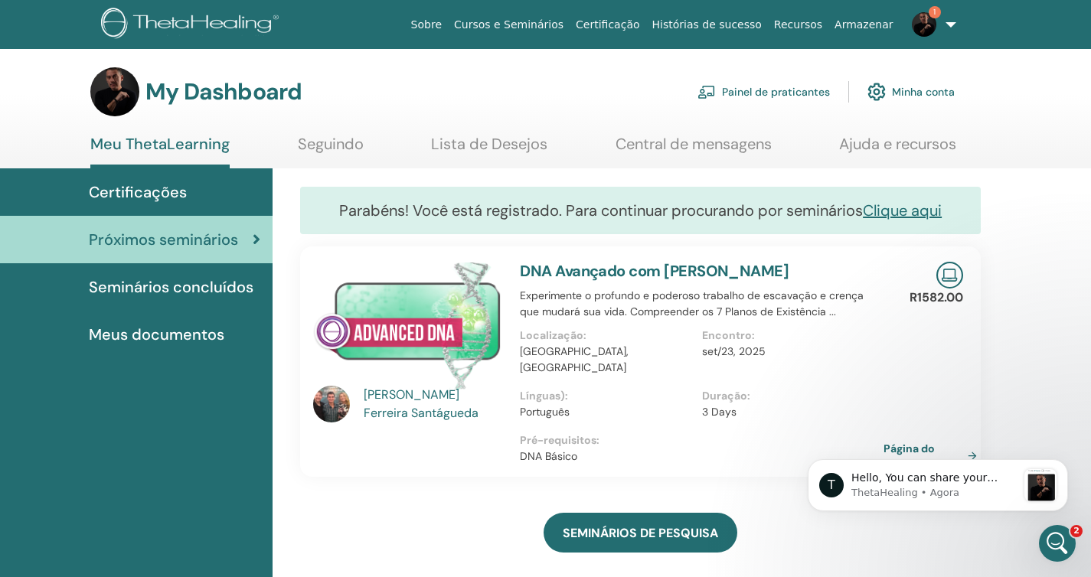
click at [945, 25] on link "1" at bounding box center [930, 24] width 63 height 49
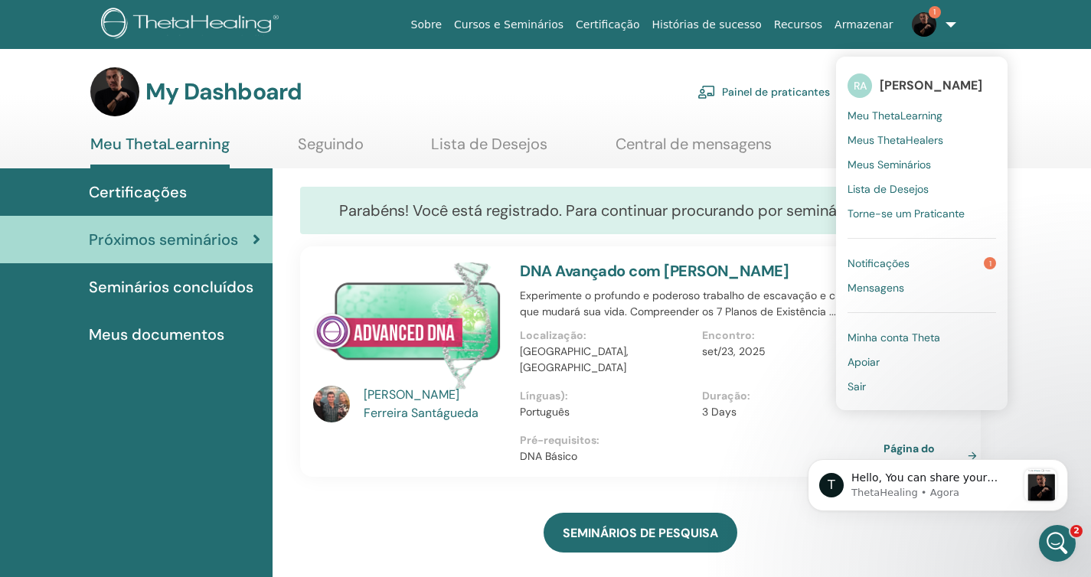
click at [916, 138] on span "Meus ThetaHealers" at bounding box center [895, 140] width 96 height 14
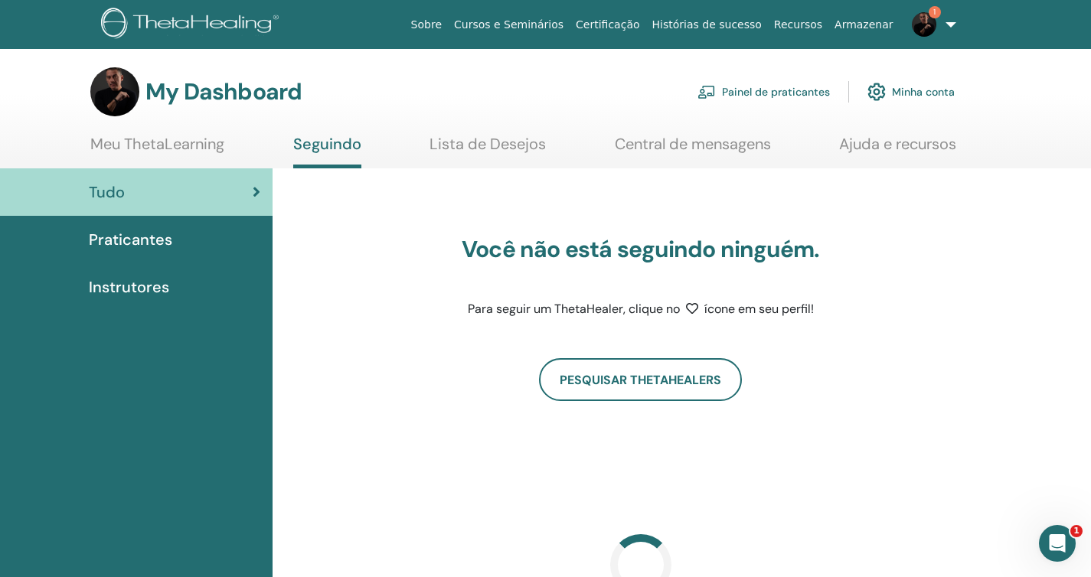
click at [951, 24] on link "1" at bounding box center [930, 24] width 63 height 49
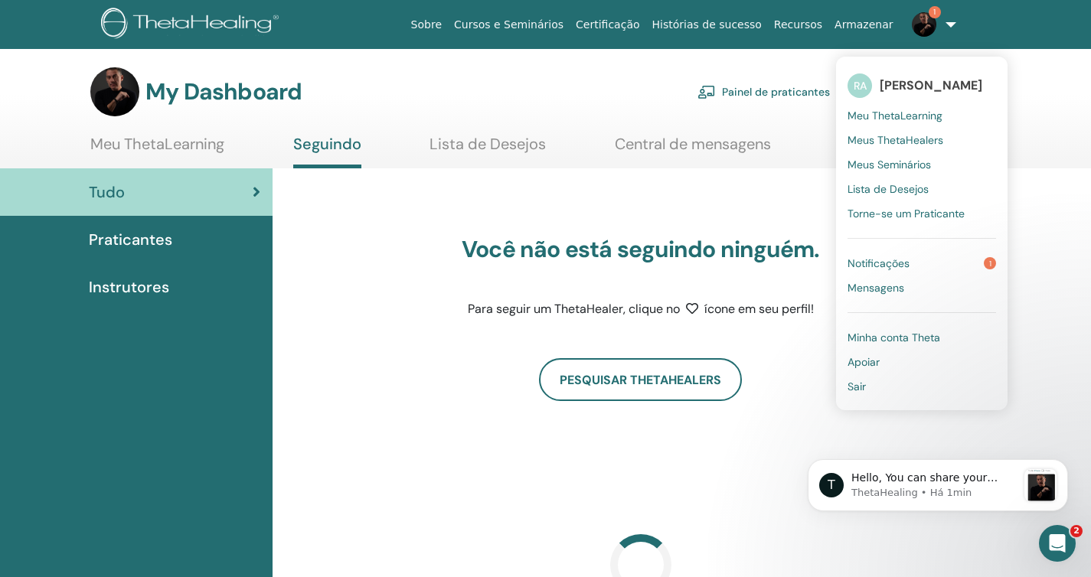
click at [901, 113] on span "Meu ThetaLearning" at bounding box center [894, 116] width 95 height 14
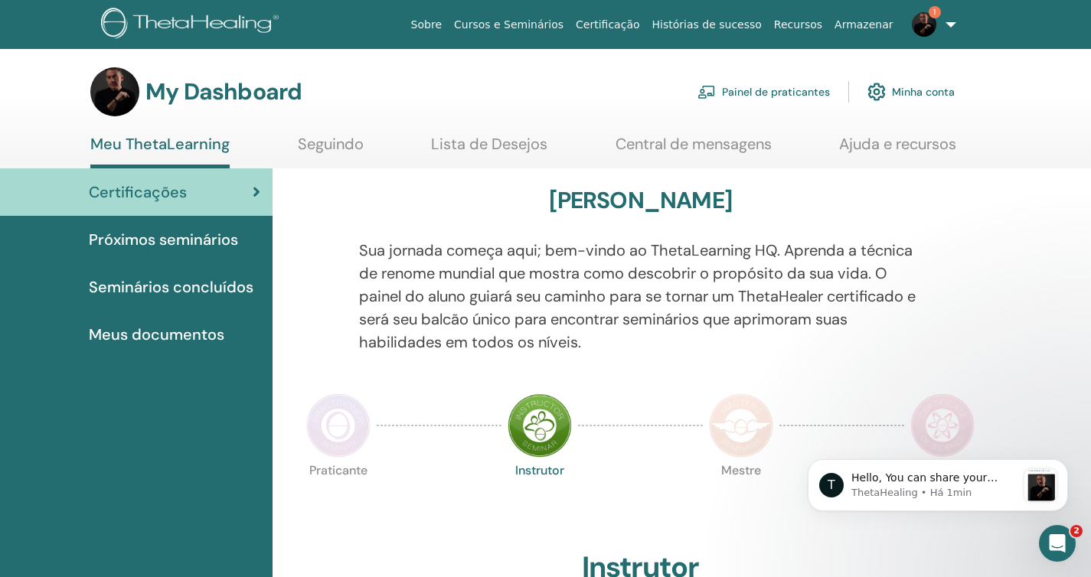
click at [929, 90] on link "Minha conta" at bounding box center [910, 92] width 87 height 34
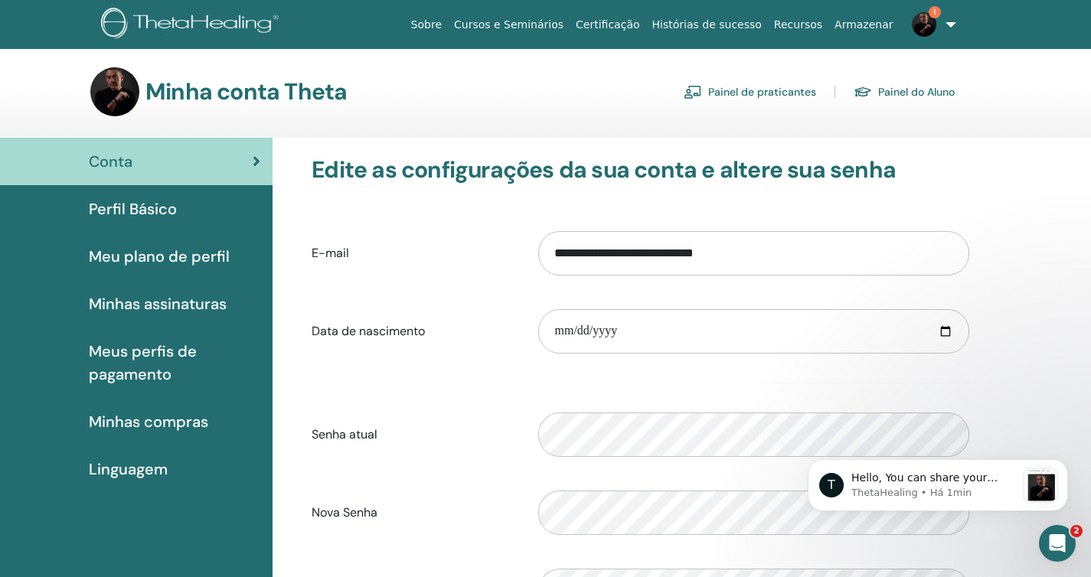
click at [174, 250] on span "Meu plano de perfil" at bounding box center [159, 256] width 141 height 23
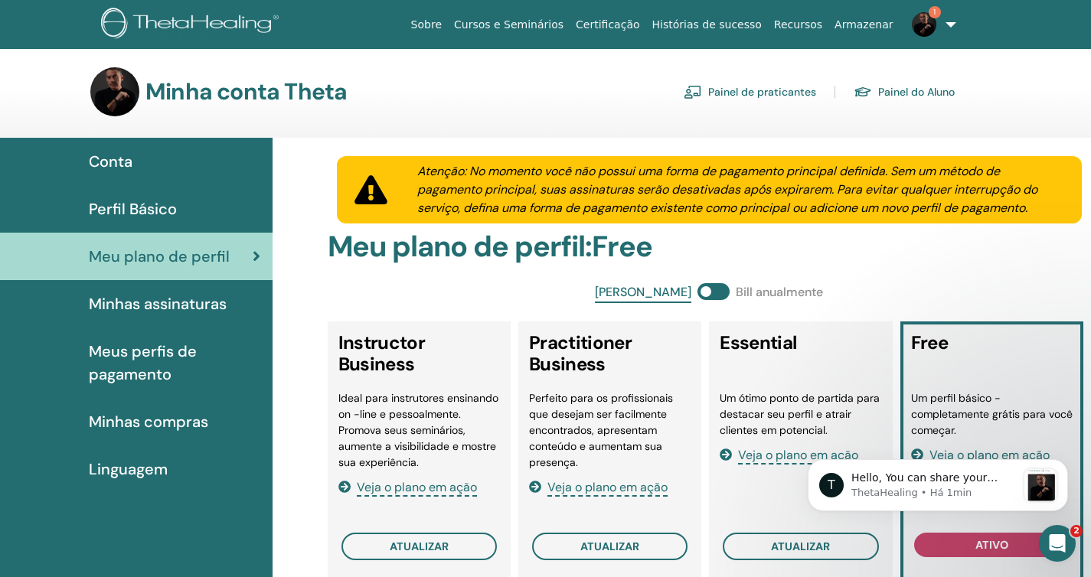
click at [147, 210] on span "Perfil Básico" at bounding box center [133, 208] width 88 height 23
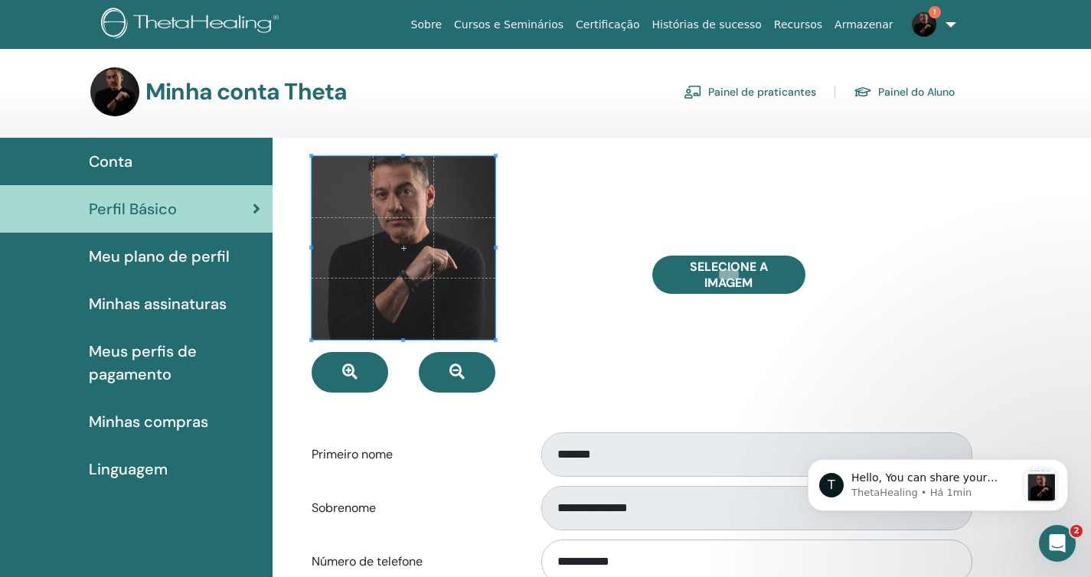
click at [123, 95] on img at bounding box center [114, 91] width 49 height 49
